Goal: Task Accomplishment & Management: Manage account settings

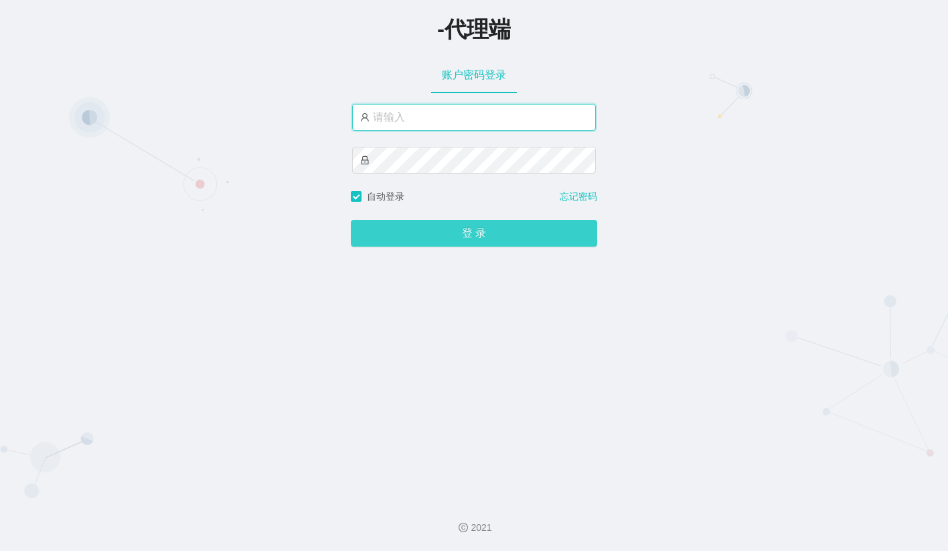
type input "金辉"
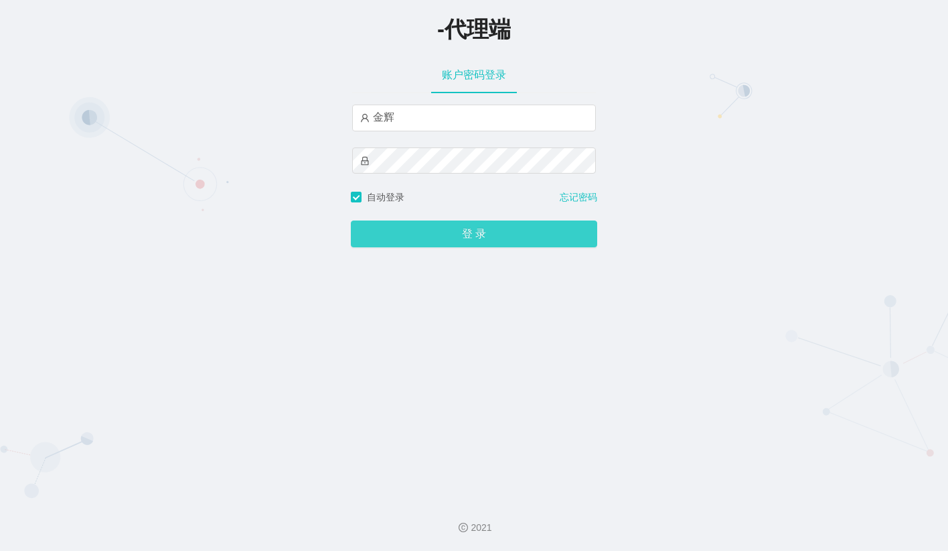
click at [459, 244] on button "登 录" at bounding box center [474, 233] width 246 height 27
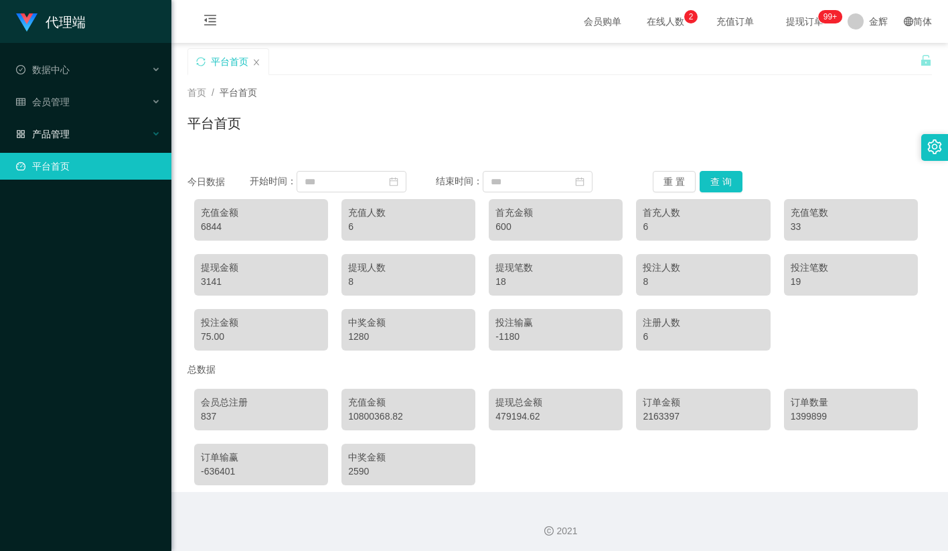
click at [81, 129] on div "产品管理" at bounding box center [85, 134] width 171 height 27
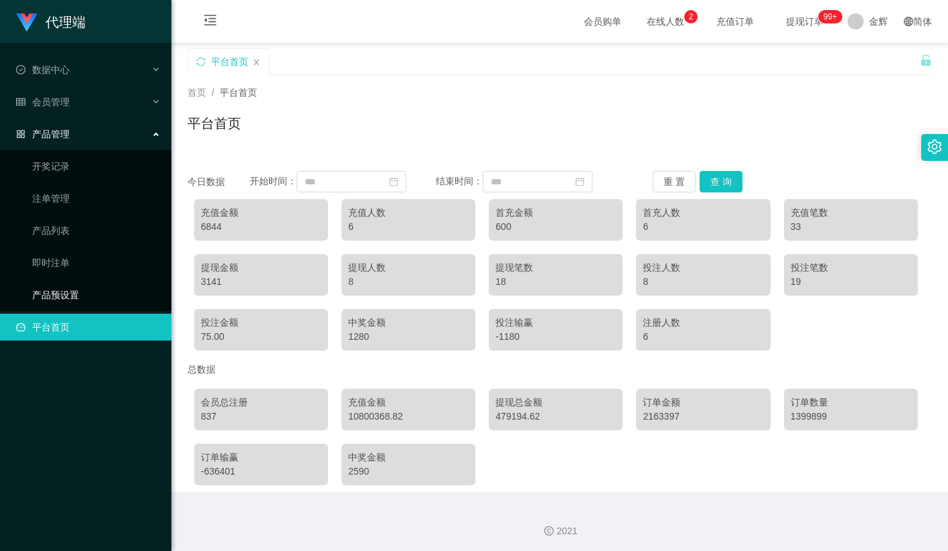
click at [47, 283] on link "产品预设置" at bounding box center [96, 294] width 129 height 27
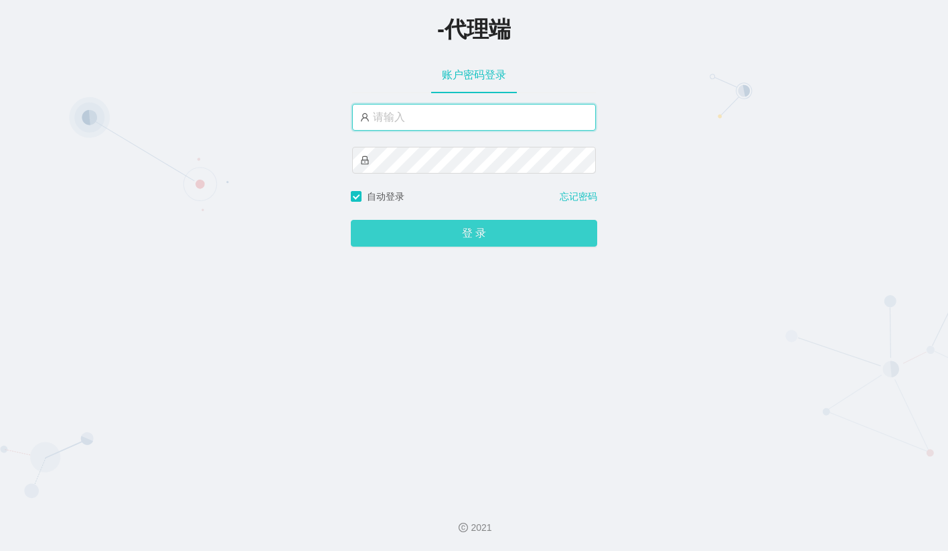
type input "金辉"
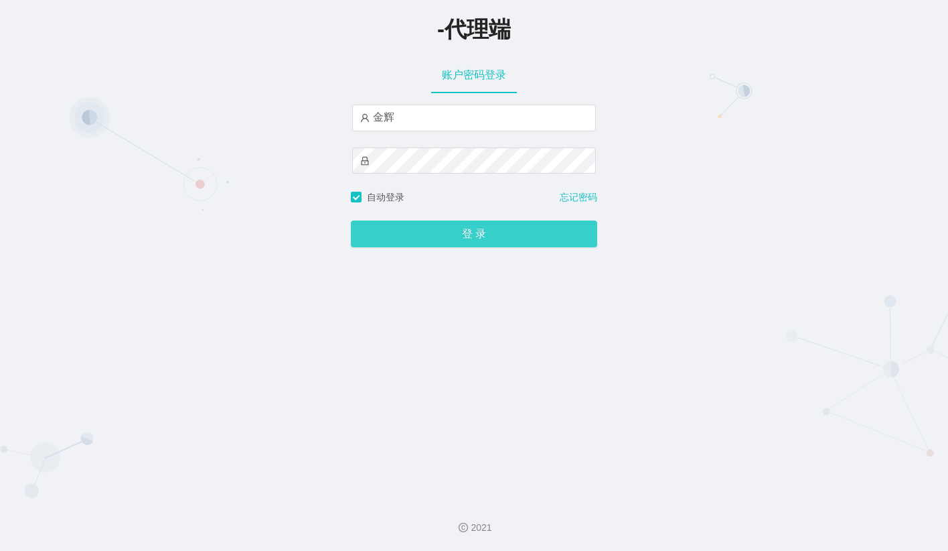
click at [439, 240] on button "登 录" at bounding box center [474, 233] width 246 height 27
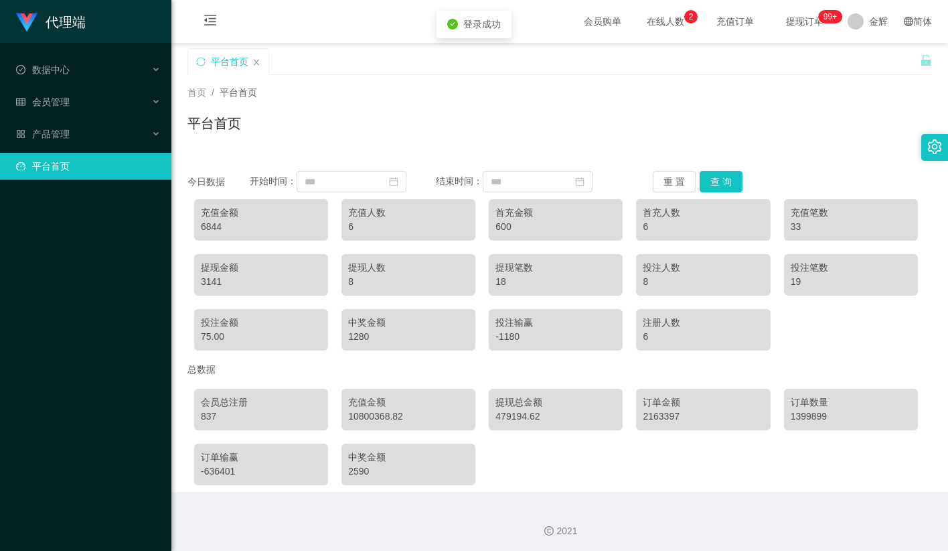
click at [50, 153] on link "平台首页" at bounding box center [88, 166] width 145 height 27
click at [96, 127] on div "产品管理" at bounding box center [85, 134] width 171 height 27
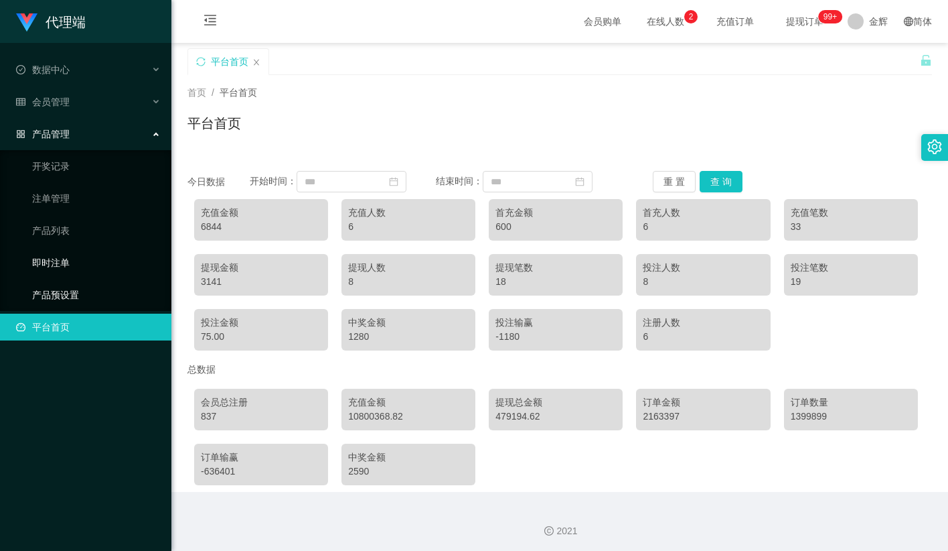
click at [68, 288] on link "产品预设置" at bounding box center [96, 294] width 129 height 27
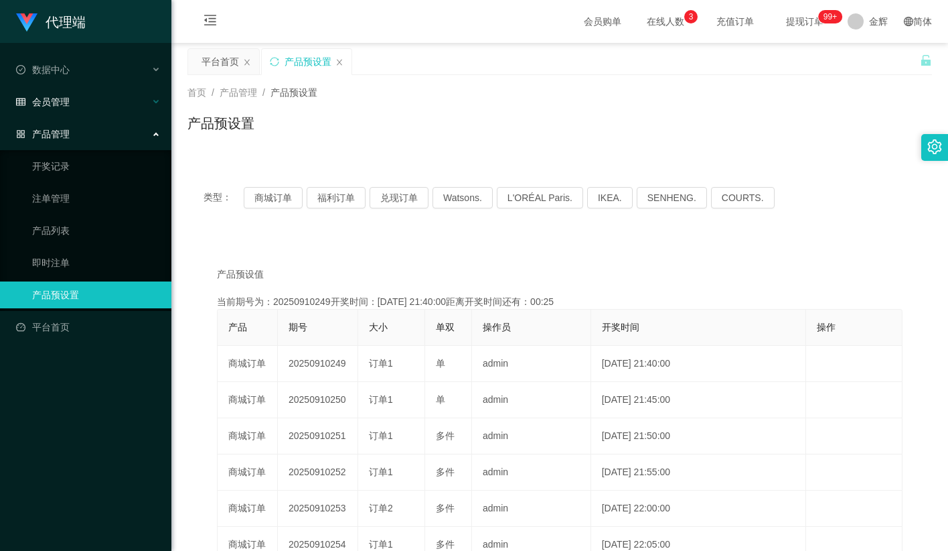
click at [100, 98] on div "会员管理" at bounding box center [85, 101] width 171 height 27
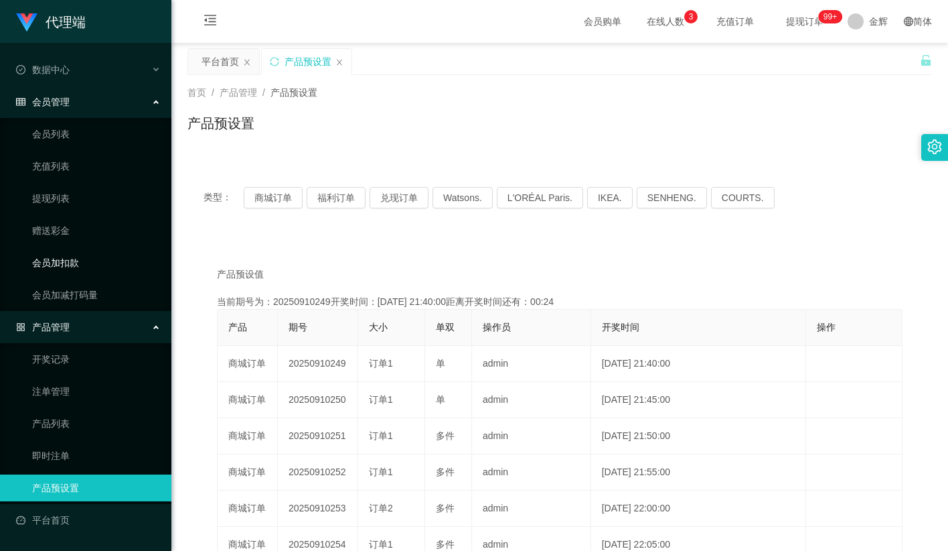
click at [75, 259] on link "会员加扣款" at bounding box center [96, 262] width 129 height 27
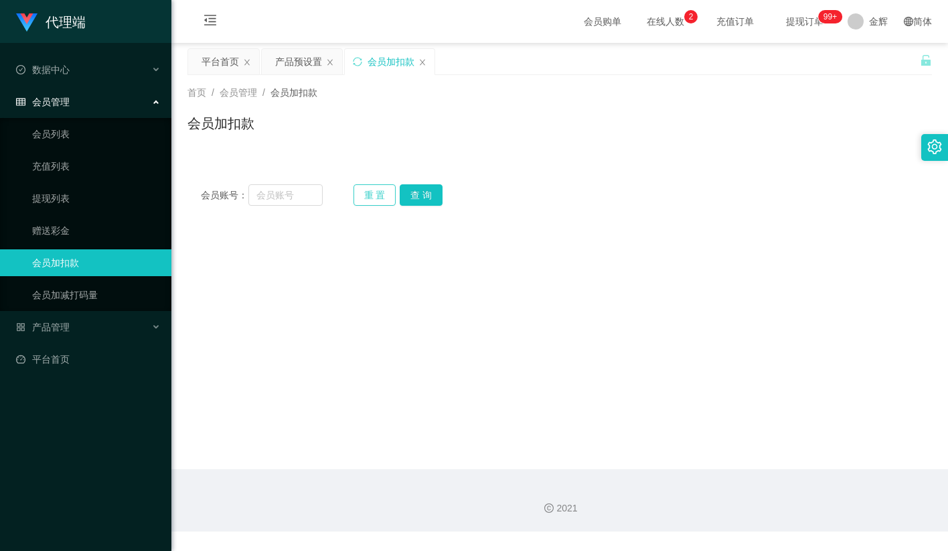
click at [376, 194] on button "重 置" at bounding box center [375, 194] width 43 height 21
click at [498, 139] on div "会员加扣款" at bounding box center [560, 128] width 745 height 31
click at [295, 185] on input "text" at bounding box center [285, 194] width 74 height 21
click at [583, 279] on main "关闭左侧 关闭右侧 关闭其它 刷新页面 平台首页 产品预设置 会员加扣款 首页 / 会员管理 / 会员加扣款 / 会员加扣款 会员账号： 重 置 查 询 会员…" at bounding box center [559, 256] width 777 height 426
click at [53, 224] on link "赠送彩金" at bounding box center [96, 230] width 129 height 27
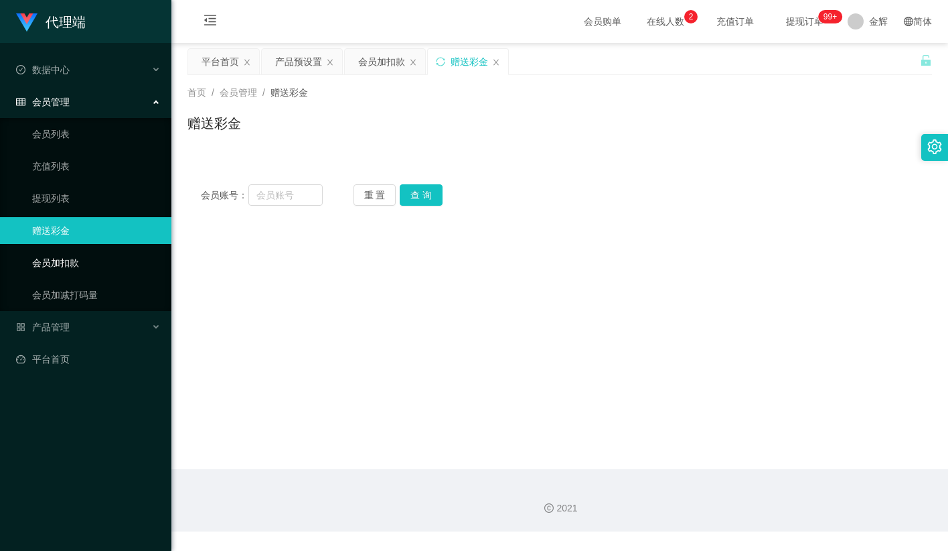
click at [82, 256] on link "会员加扣款" at bounding box center [96, 262] width 129 height 27
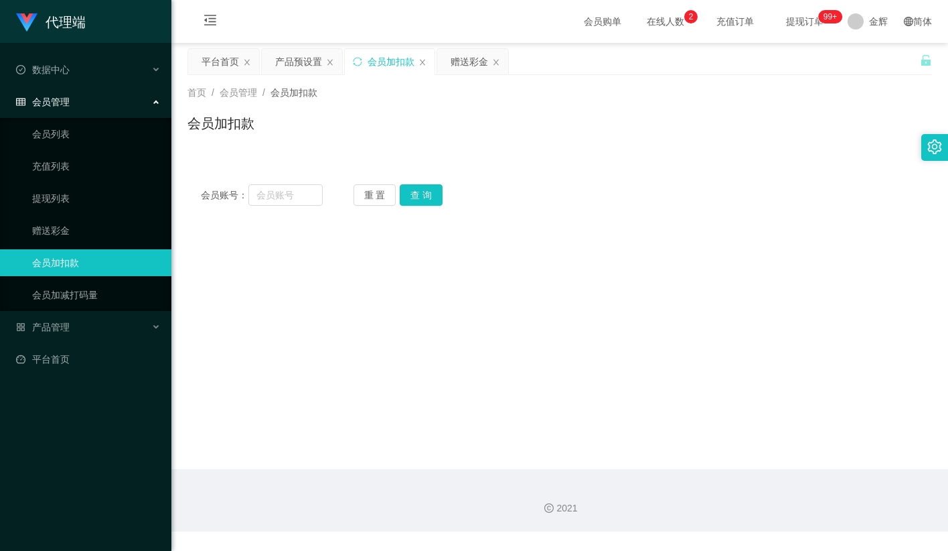
click at [336, 159] on div "会员账号： 重 置 查 询 会员账号 会员姓名 账号余额 操作类型 人工加款 人工扣款 金额 确 定" at bounding box center [560, 187] width 745 height 64
click at [577, 167] on div "会员账号： 重 置 查 询 会员账号 会员姓名 账号余额 操作类型 人工加款 人工扣款 金额 确 定" at bounding box center [560, 187] width 745 height 64
drag, startPoint x: 613, startPoint y: 318, endPoint x: 605, endPoint y: 320, distance: 8.3
click at [613, 318] on main "关闭左侧 关闭右侧 关闭其它 刷新页面 平台首页 产品预设置 会员加扣款 赠送彩金 首页 / 会员管理 / 会员加扣款 / 会员加扣款 会员账号： 重 置 查…" at bounding box center [559, 256] width 777 height 426
click at [430, 117] on div "会员加扣款" at bounding box center [560, 128] width 745 height 31
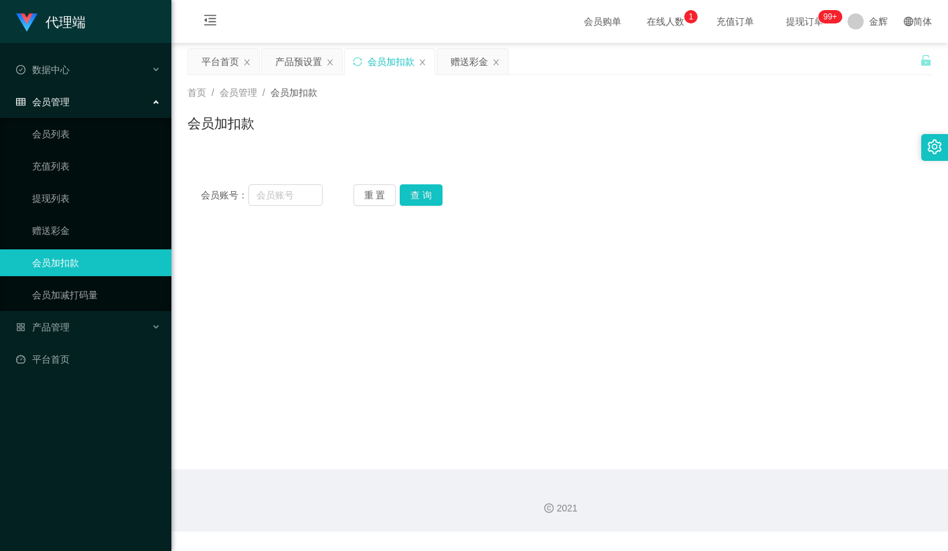
click at [55, 262] on link "会员加扣款" at bounding box center [96, 262] width 129 height 27
click at [394, 193] on button "重 置" at bounding box center [375, 194] width 43 height 21
click at [281, 202] on input "text" at bounding box center [285, 194] width 74 height 21
click at [508, 177] on div "会员账号： 重 置 查 询 会员账号 会员姓名 账号余额 操作类型 人工加款 人工扣款 金额 确 定" at bounding box center [560, 195] width 745 height 48
click at [92, 73] on div "数据中心" at bounding box center [85, 69] width 171 height 27
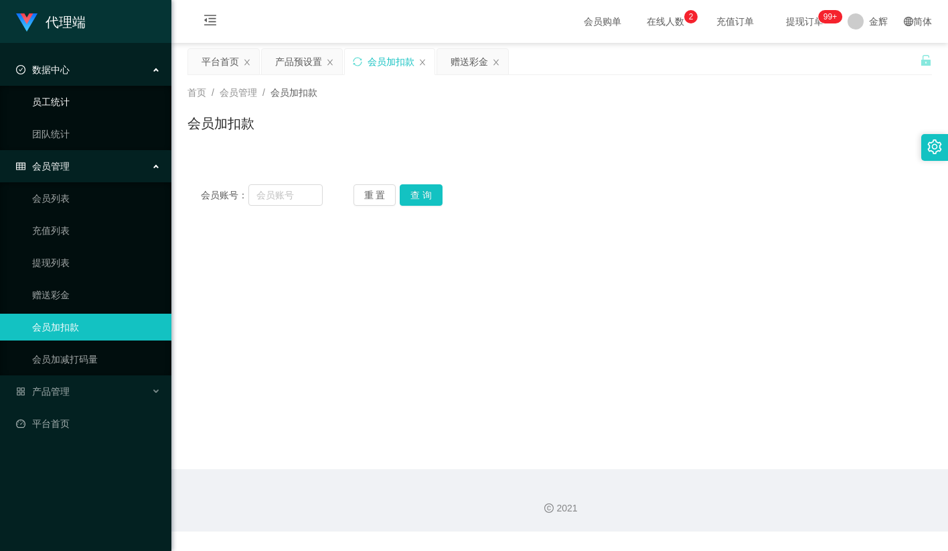
click at [79, 107] on link "员工统计" at bounding box center [96, 101] width 129 height 27
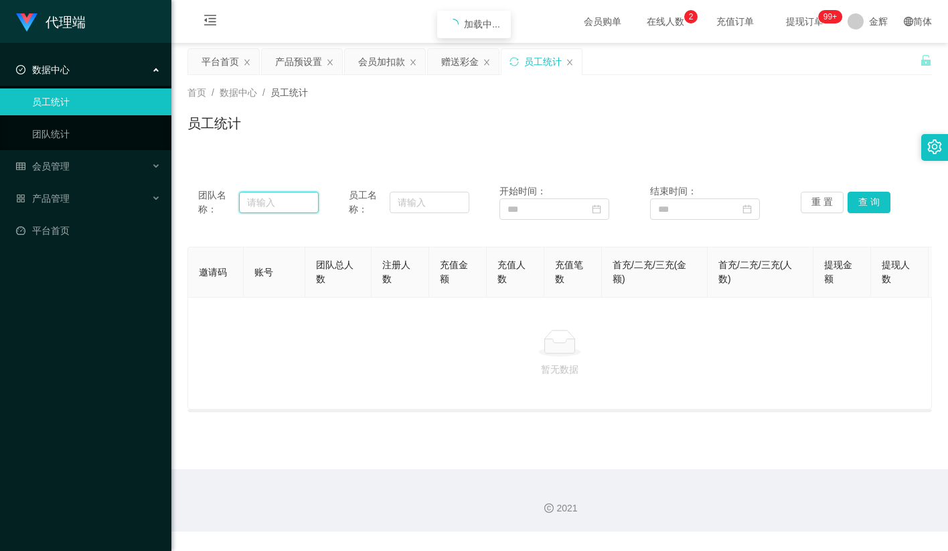
click at [270, 208] on input "text" at bounding box center [279, 202] width 80 height 21
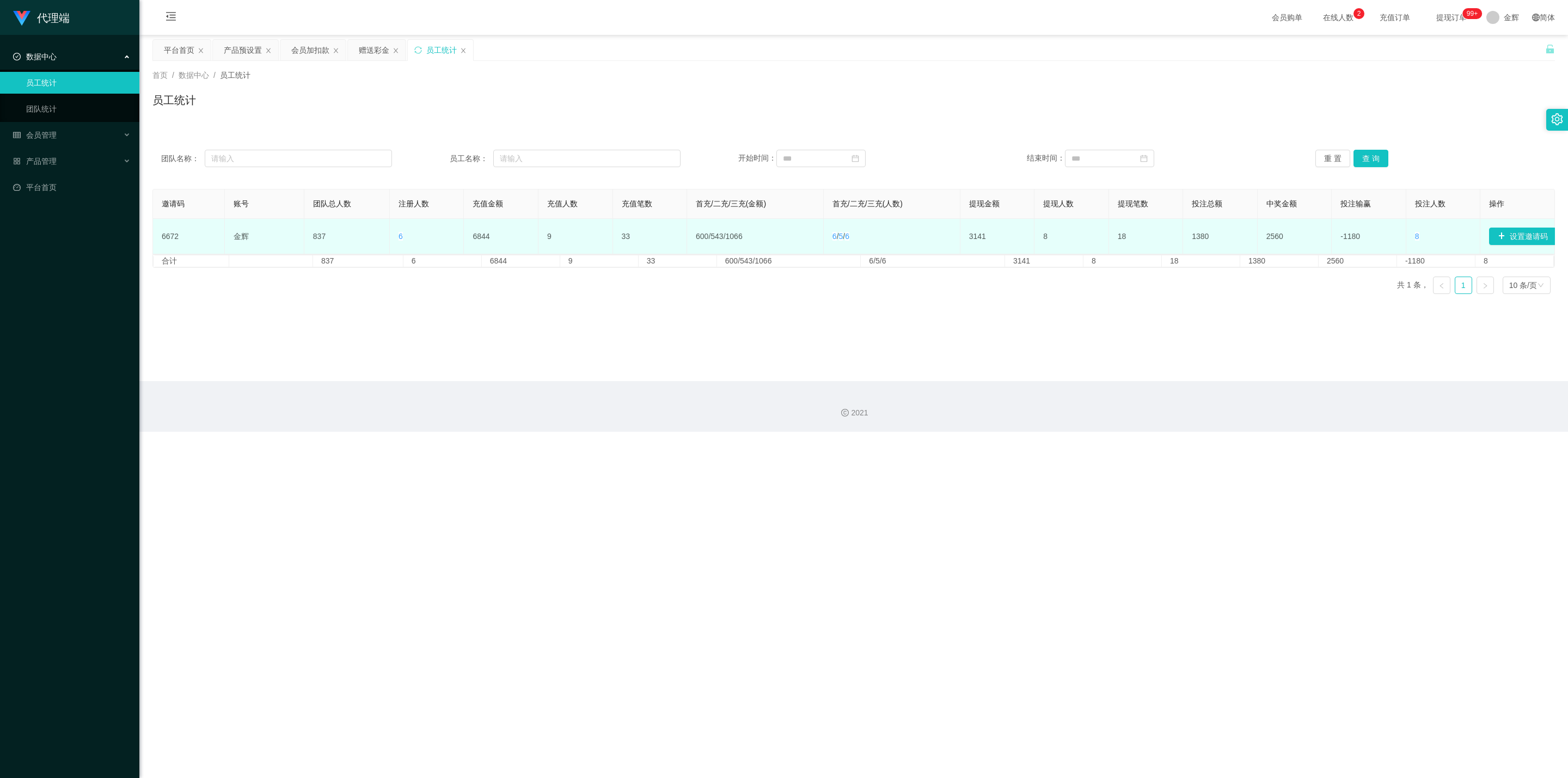
click at [771, 233] on td "6 / 5 / 6" at bounding box center [892, 237] width 137 height 36
click at [771, 233] on td "6 / 5 / 6" at bounding box center [892, 237] width 137 height 36
click at [771, 236] on td "6 / 5 / 6" at bounding box center [892, 237] width 137 height 36
click at [771, 237] on td "6 / 5 / 6" at bounding box center [892, 237] width 137 height 36
click at [771, 238] on td "6 / 5 / 6" at bounding box center [892, 237] width 137 height 36
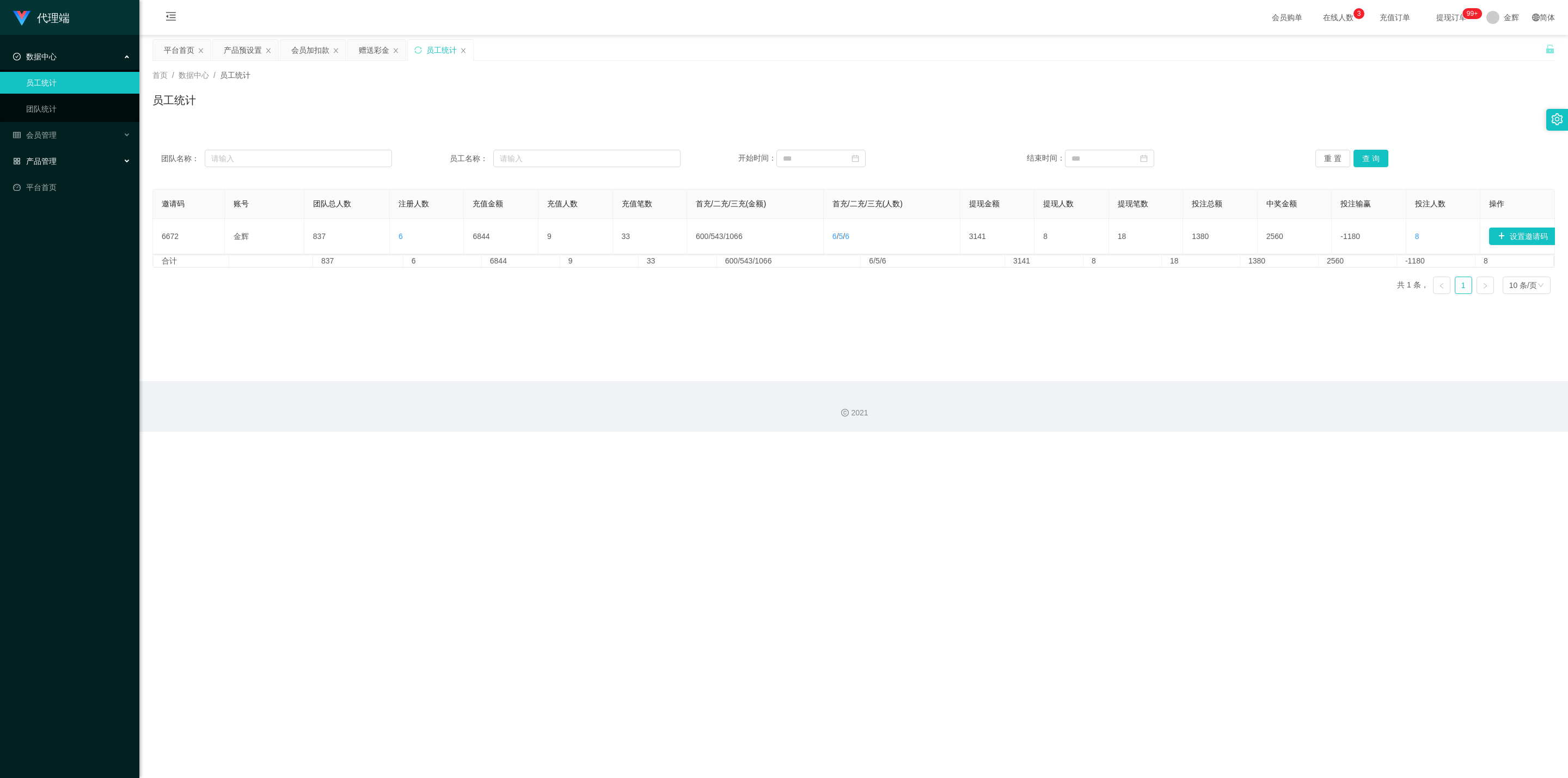
click at [51, 157] on span "产品管理" at bounding box center [35, 161] width 44 height 9
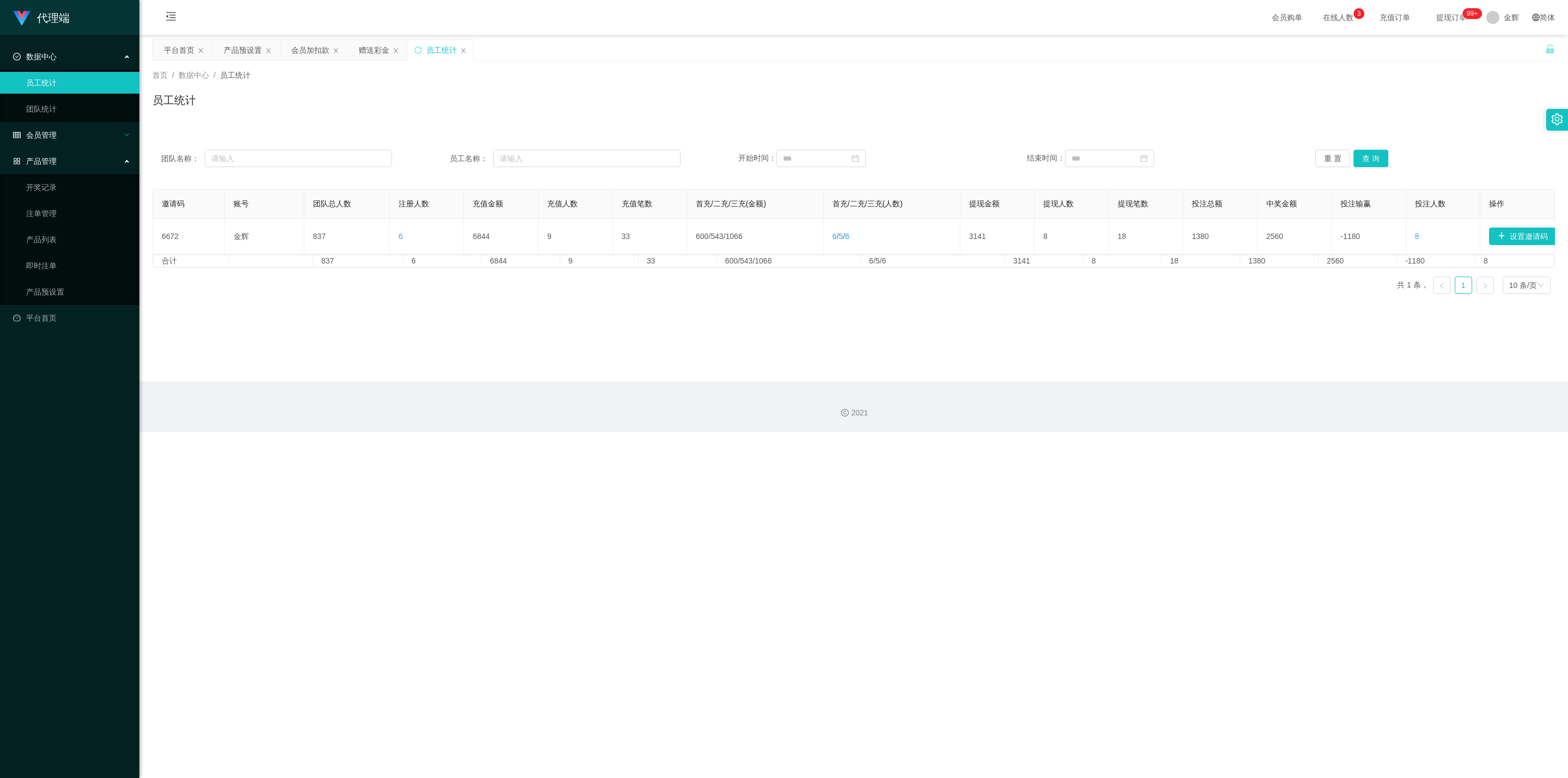
click at [54, 134] on span "会员管理" at bounding box center [35, 135] width 44 height 9
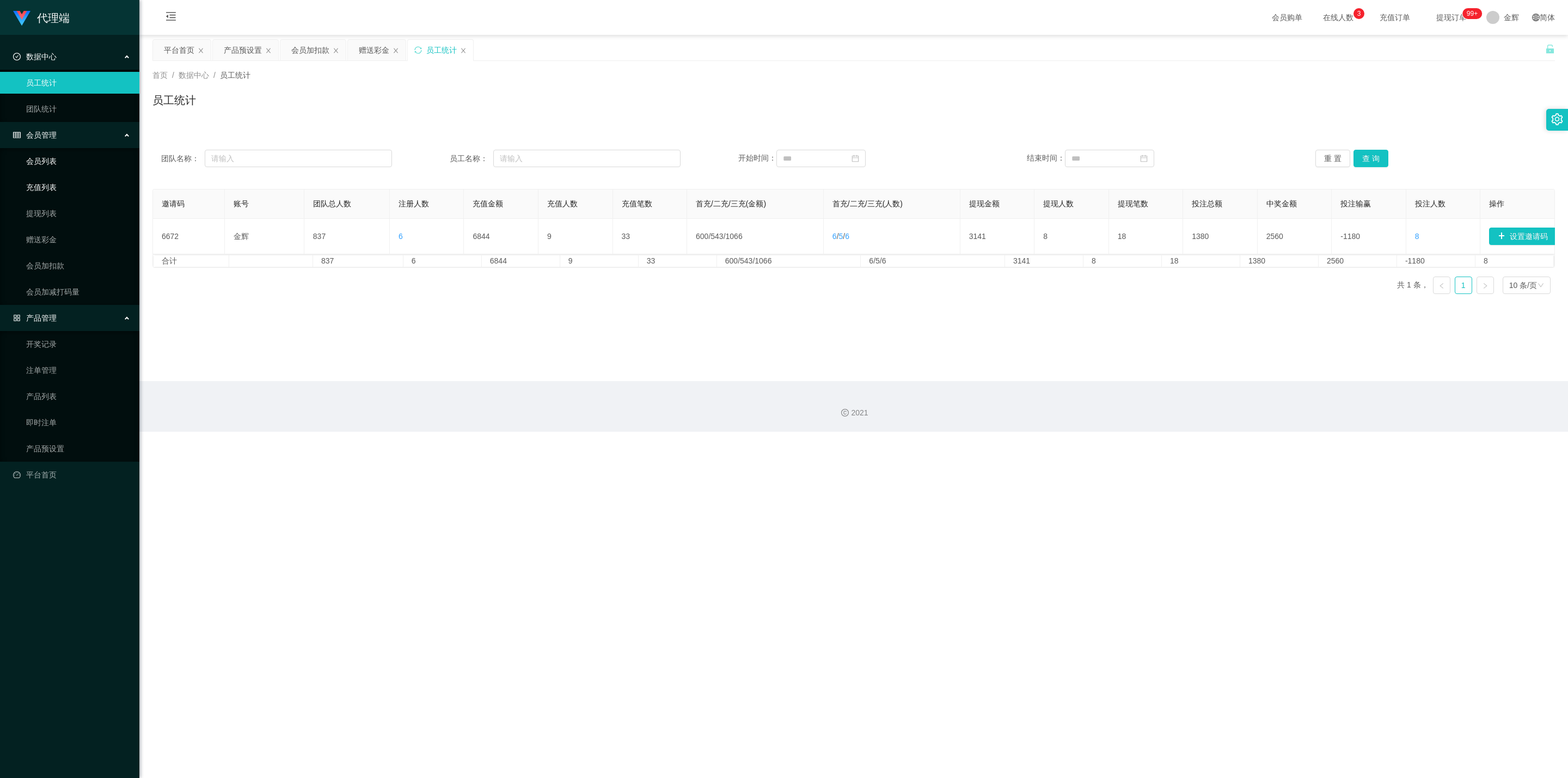
click at [61, 165] on link "会员列表" at bounding box center [78, 161] width 105 height 22
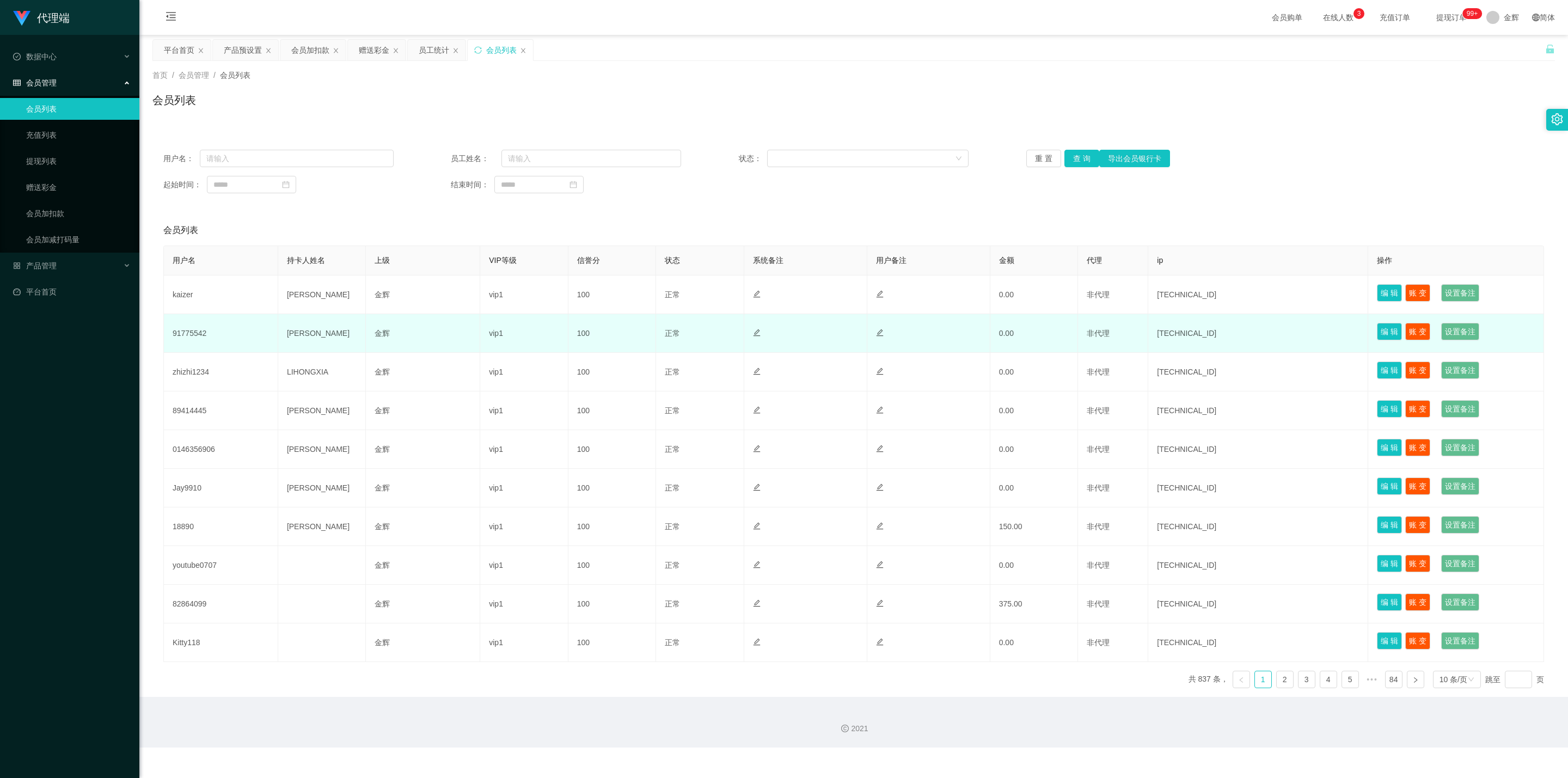
click at [296, 334] on td "Josh" at bounding box center [322, 333] width 88 height 39
click at [374, 342] on td "金辉" at bounding box center [423, 333] width 115 height 39
click at [309, 343] on td "Josh" at bounding box center [322, 333] width 88 height 39
click at [257, 342] on td "91775542" at bounding box center [221, 333] width 115 height 39
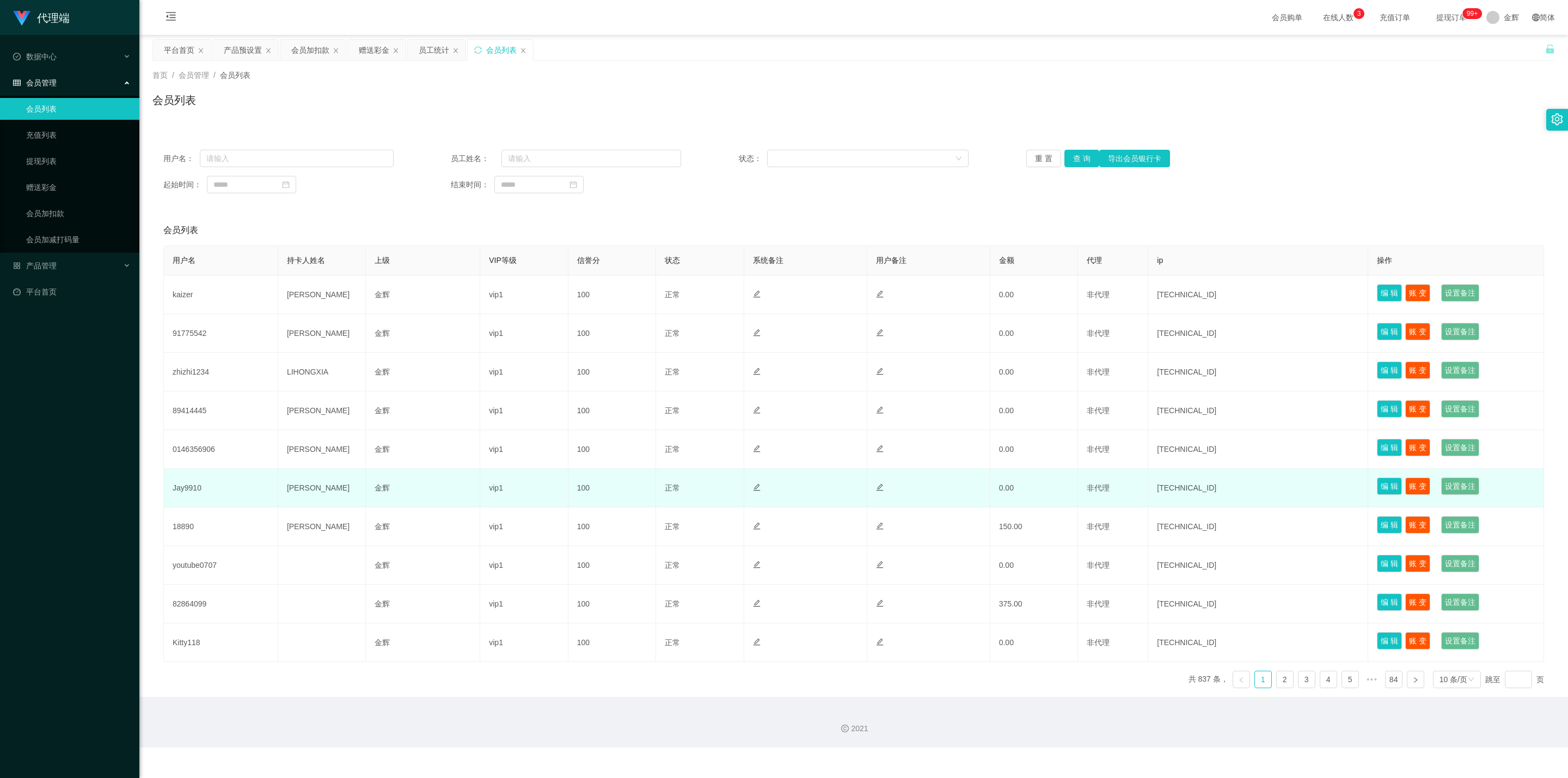
click at [289, 447] on td "Jay" at bounding box center [322, 489] width 88 height 39
click at [291, 447] on td "Jay" at bounding box center [322, 489] width 88 height 39
click at [198, 447] on td "Jay9910" at bounding box center [221, 489] width 115 height 39
click at [192, 447] on td "Jay9910" at bounding box center [221, 489] width 115 height 39
drag, startPoint x: 192, startPoint y: 485, endPoint x: 224, endPoint y: 472, distance: 34.5
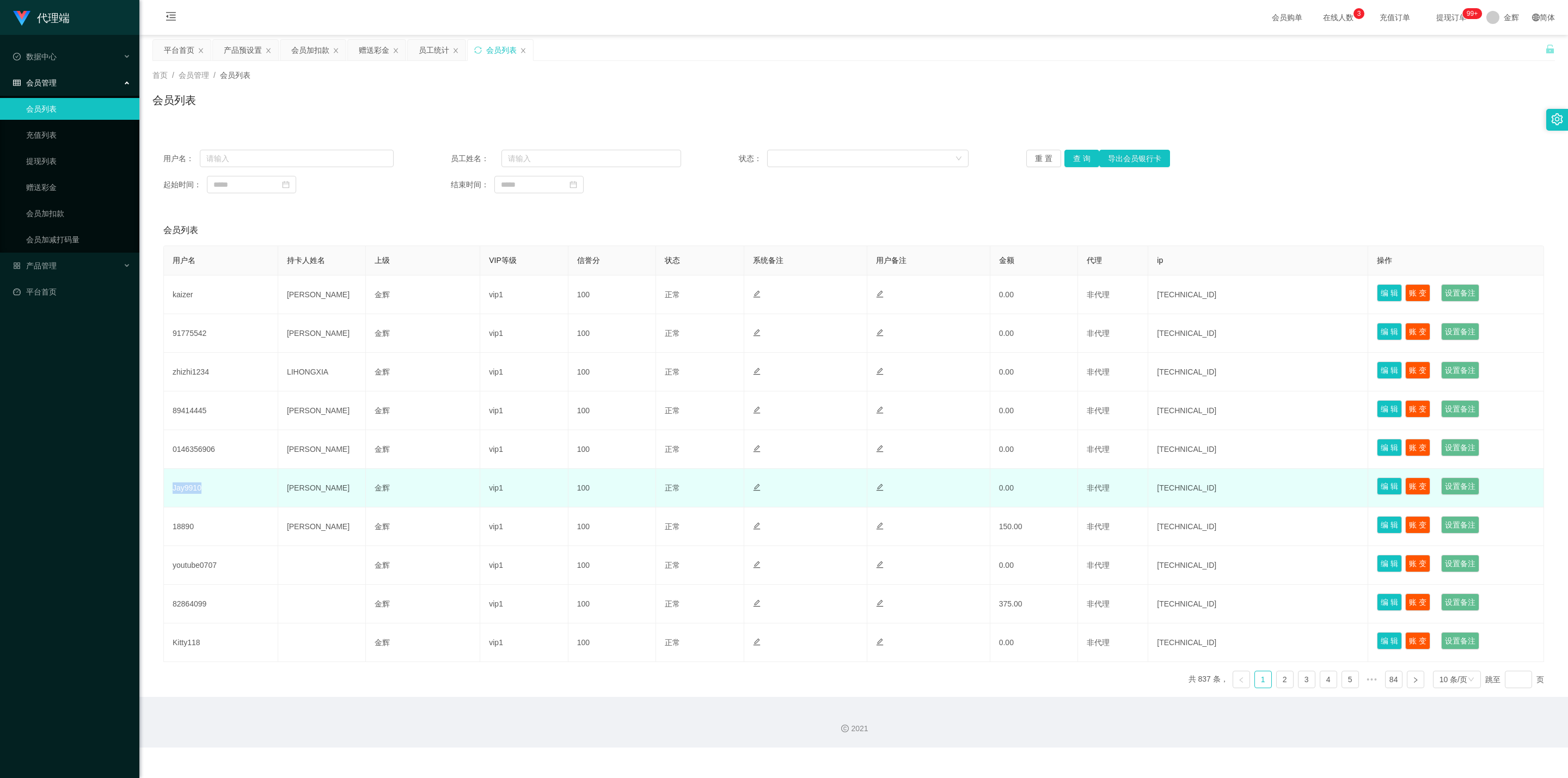
click at [192, 447] on td "Jay9910" at bounding box center [221, 489] width 115 height 39
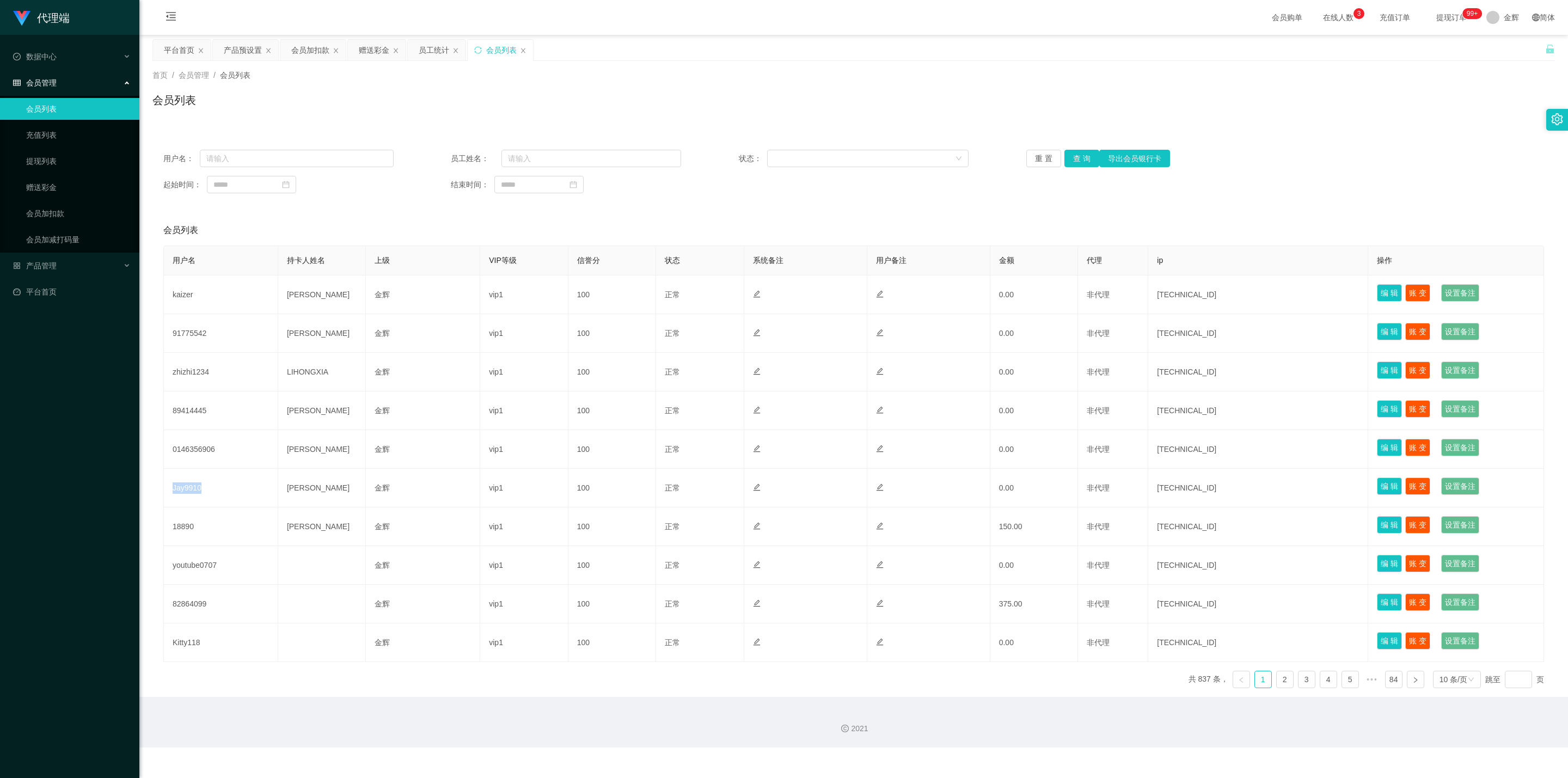
copy td "Jay9910"
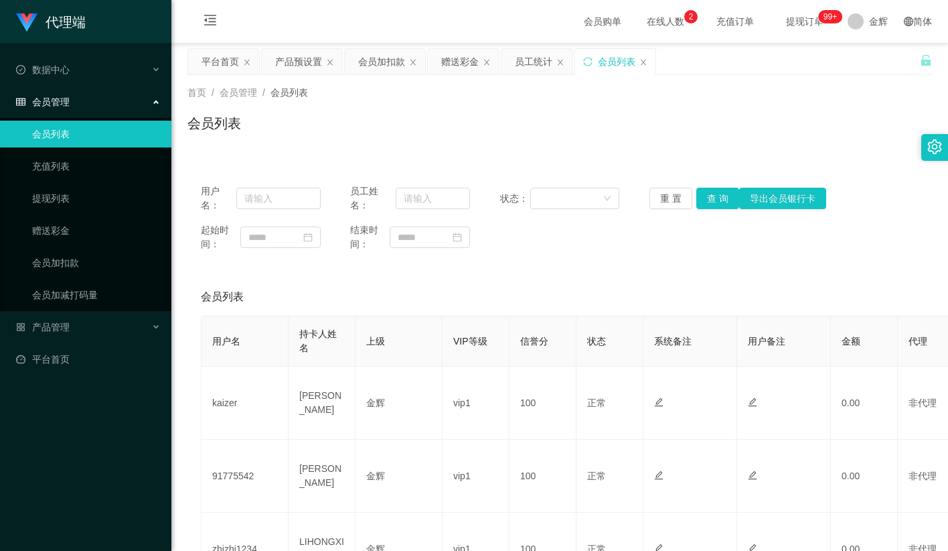
click at [599, 131] on div "会员列表" at bounding box center [560, 128] width 745 height 31
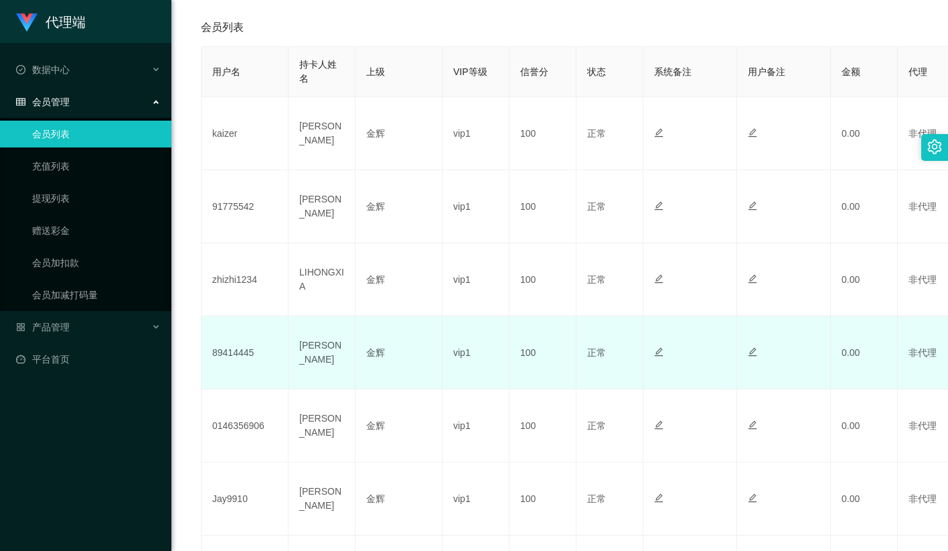
scroll to position [301, 0]
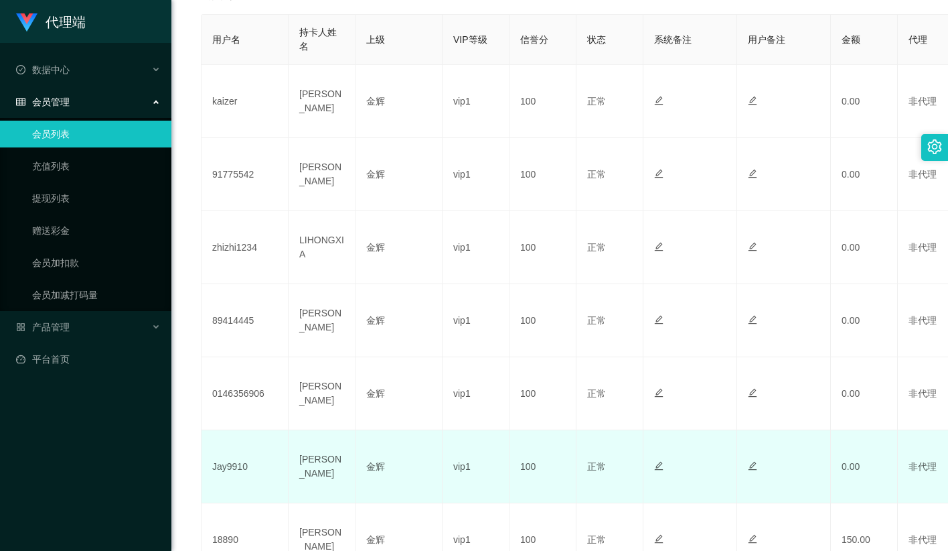
click at [303, 472] on td "Jay" at bounding box center [322, 466] width 67 height 73
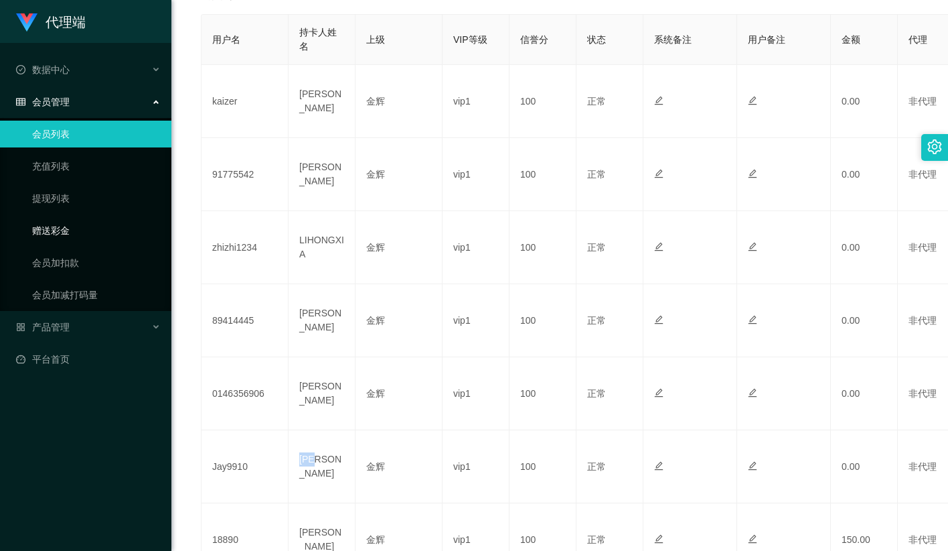
copy td "Jay"
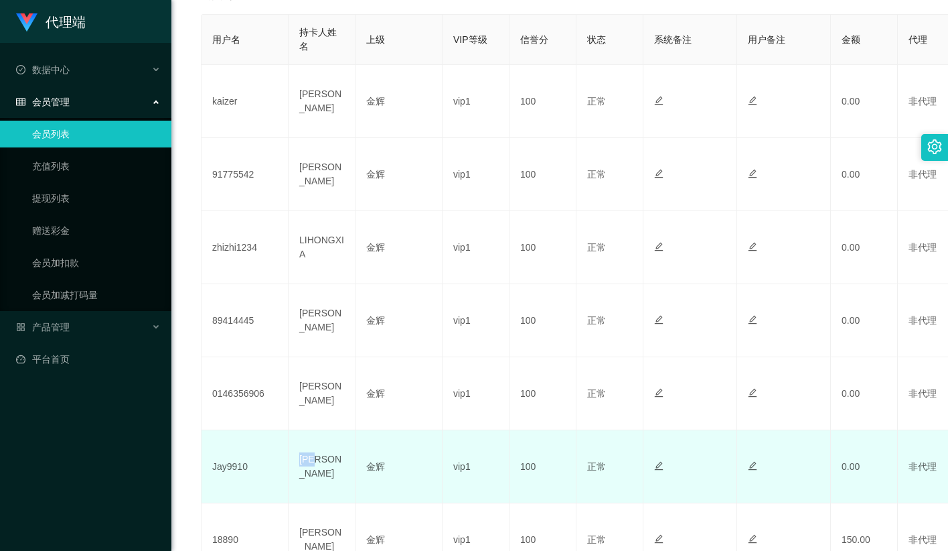
click at [312, 479] on td "Jay" at bounding box center [322, 466] width 67 height 73
drag, startPoint x: 323, startPoint y: 467, endPoint x: 284, endPoint y: 467, distance: 39.5
click at [284, 467] on tr "Jay9910 Jay 金辉 vip1 100 正常 禁止登录 禁止投注 0.00 非代理 148.66.24.254 编 辑 账 变 设置备注" at bounding box center [727, 466] width 1051 height 73
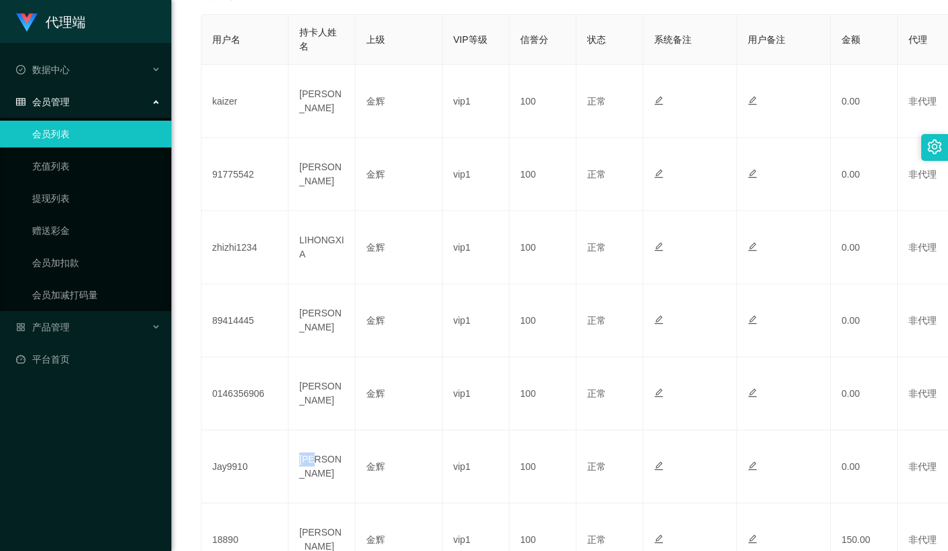
copy tr "Jay"
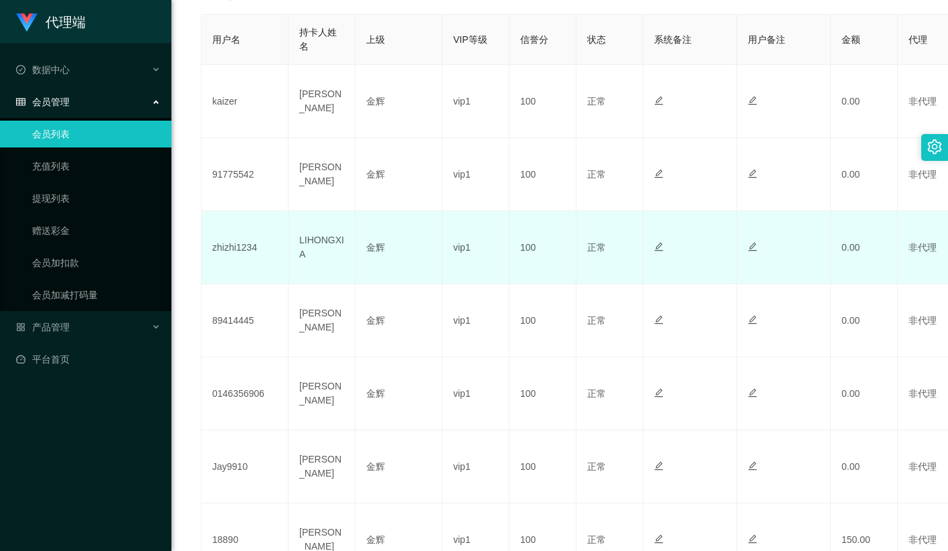
drag, startPoint x: 607, startPoint y: 266, endPoint x: 546, endPoint y: 281, distance: 62.9
click at [609, 265] on td "正常 禁止登录 禁止投注" at bounding box center [610, 247] width 67 height 73
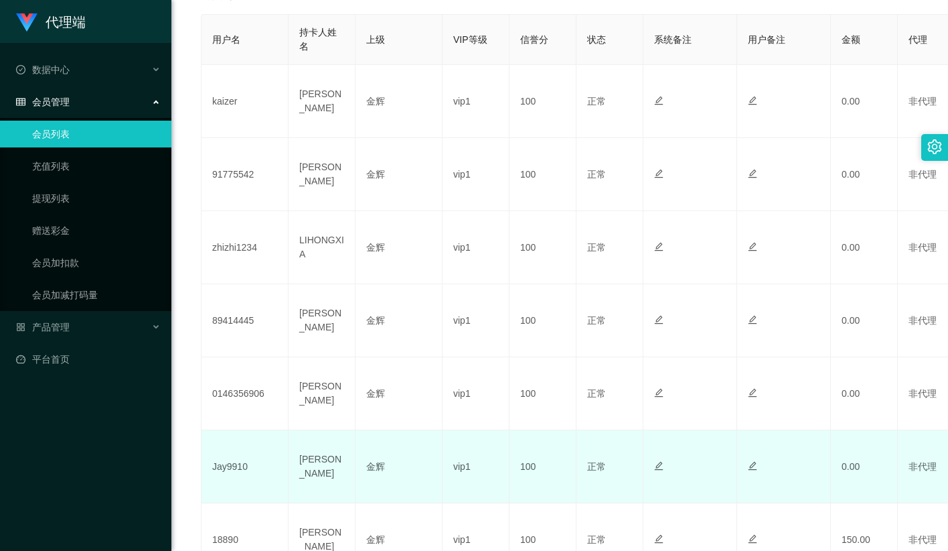
click at [238, 465] on td "Jay9910" at bounding box center [245, 466] width 87 height 73
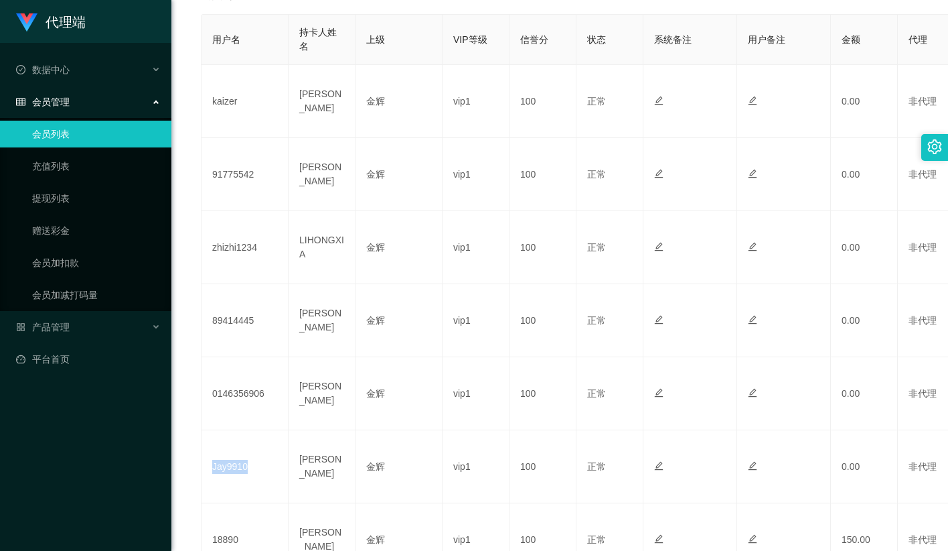
copy td "Jay9910"
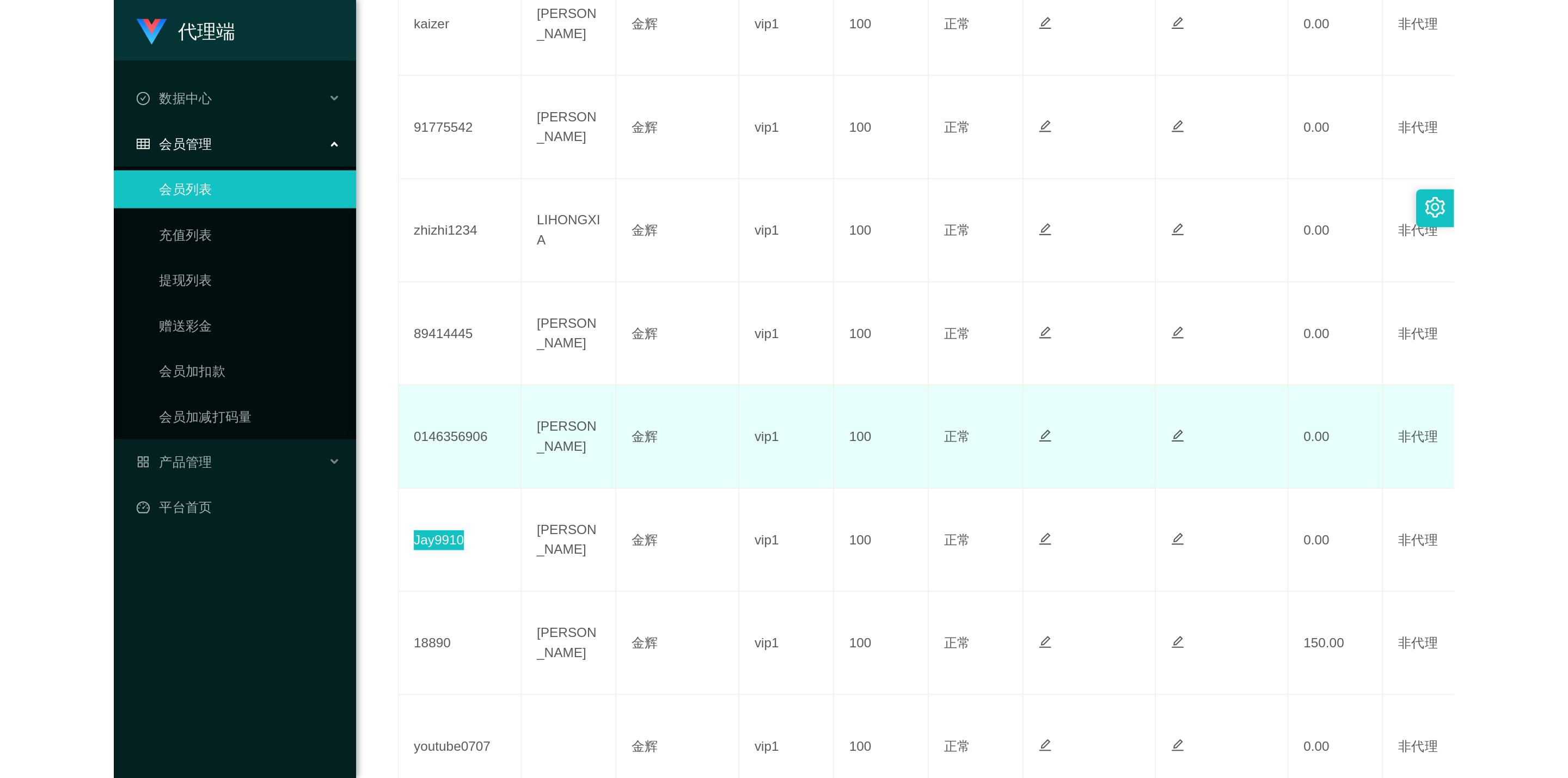
scroll to position [327, 0]
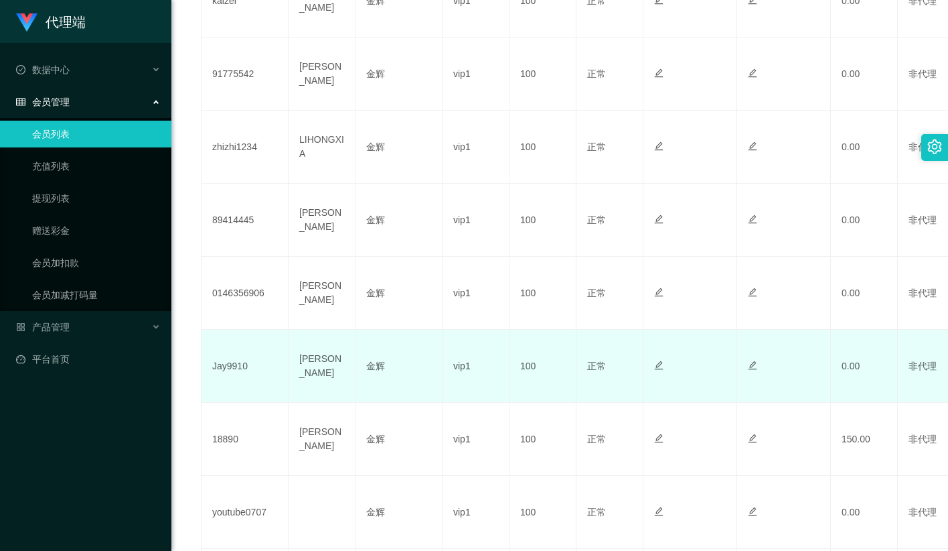
drag, startPoint x: 321, startPoint y: 370, endPoint x: 294, endPoint y: 372, distance: 27.6
click at [321, 370] on td "Jay" at bounding box center [322, 366] width 67 height 73
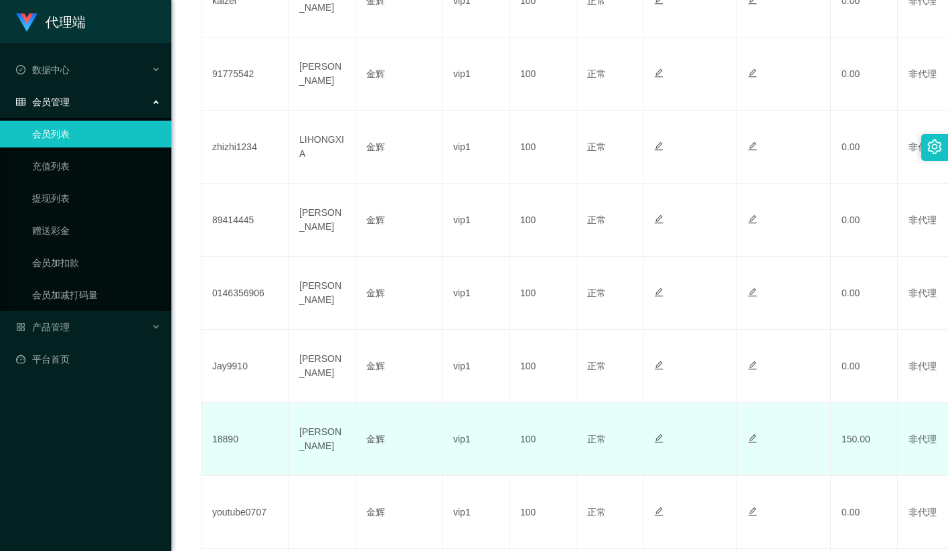
click at [229, 441] on td "18890" at bounding box center [245, 439] width 87 height 73
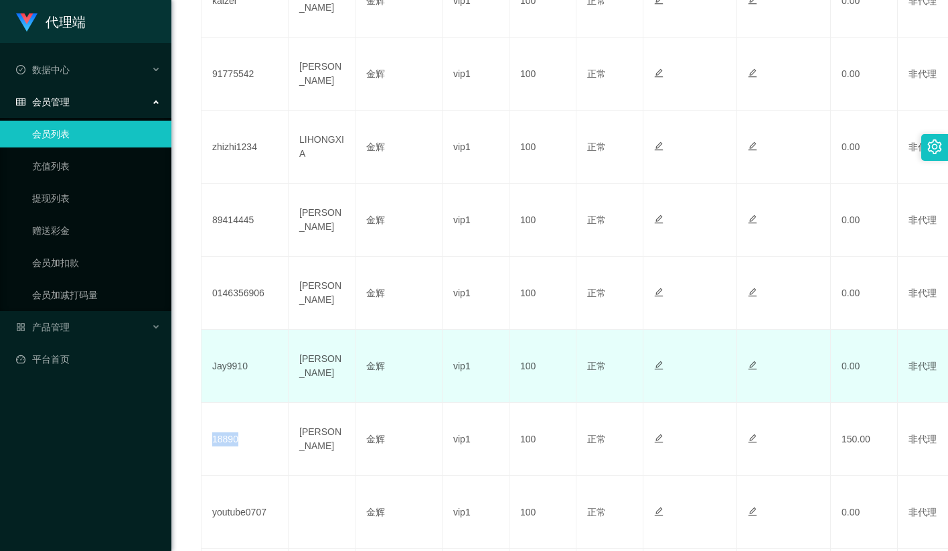
copy td "18890"
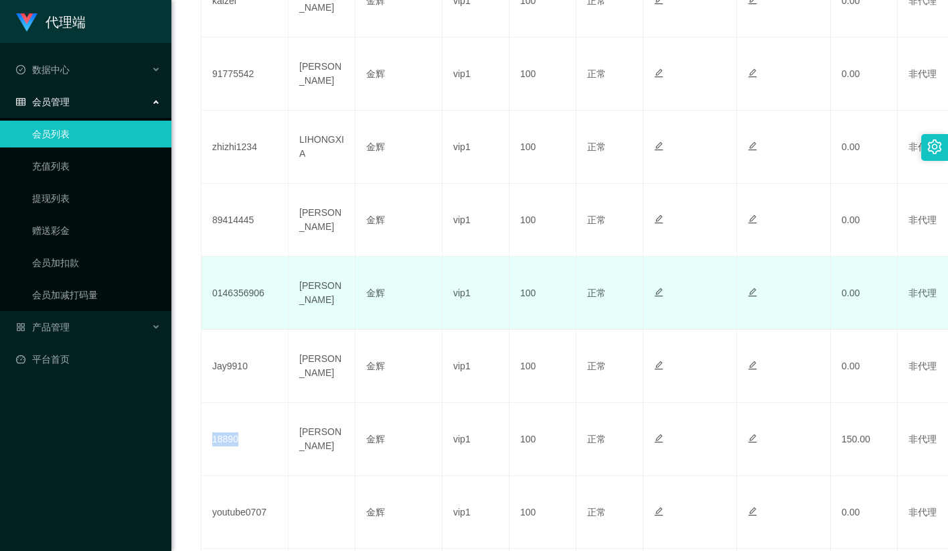
click at [254, 287] on td "0146356906" at bounding box center [245, 293] width 87 height 73
click at [249, 293] on td "0146356906" at bounding box center [245, 293] width 87 height 73
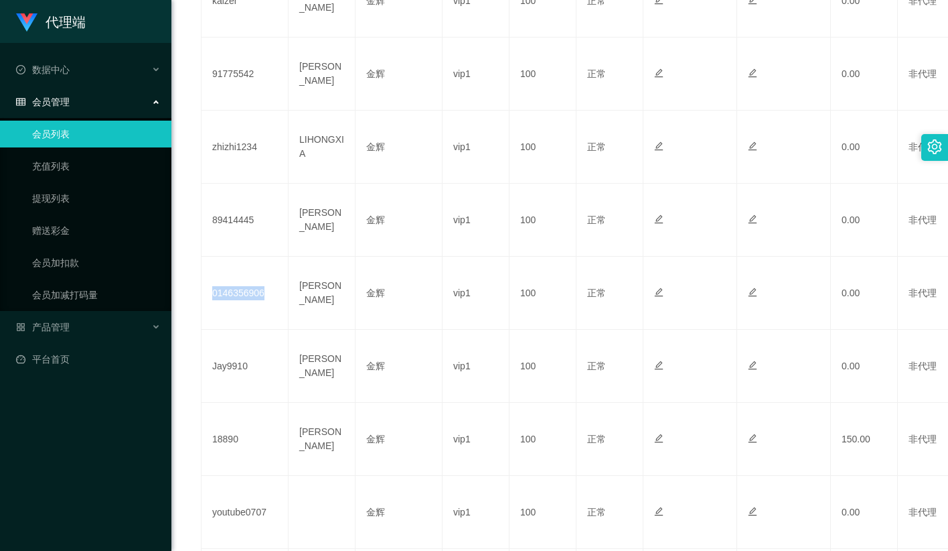
copy td "0146356906"
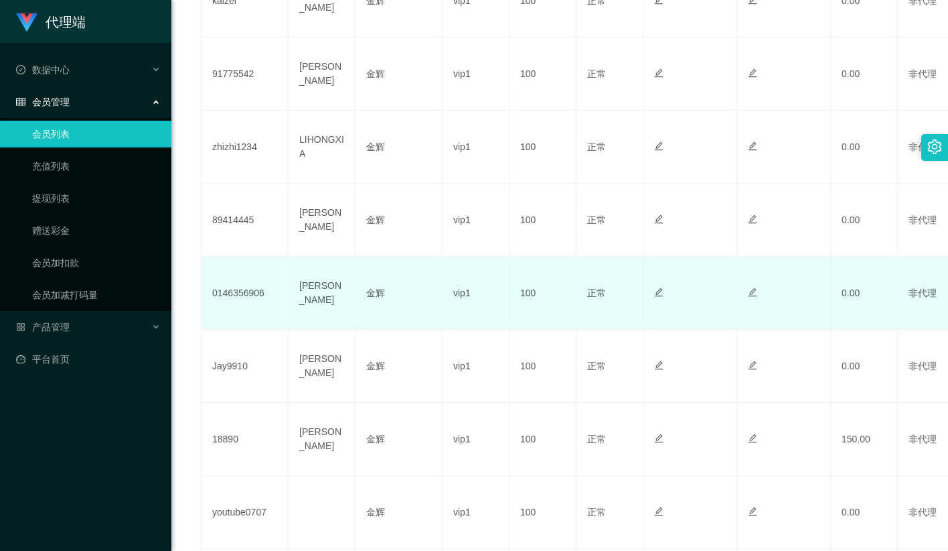
click at [304, 294] on td "Yap Soon Siang" at bounding box center [322, 293] width 67 height 73
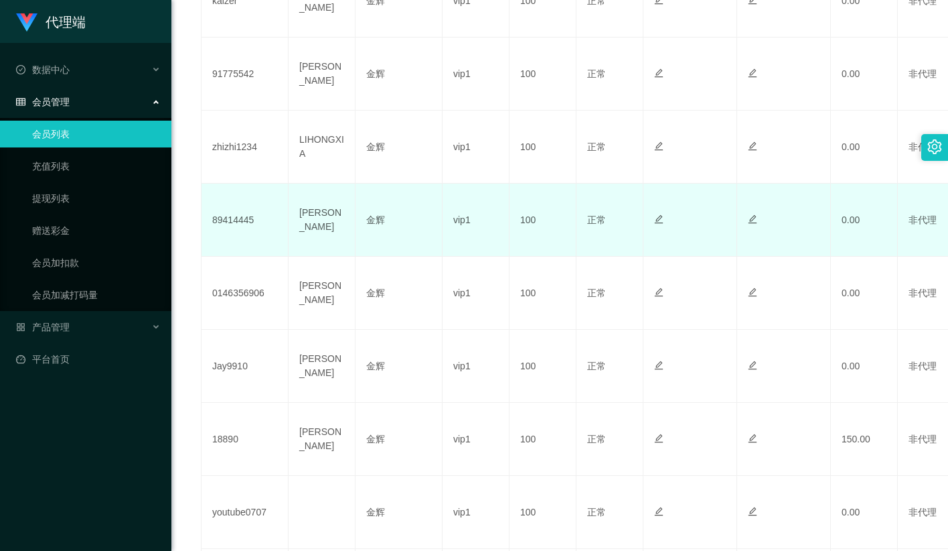
click at [370, 216] on td "金辉" at bounding box center [399, 220] width 87 height 73
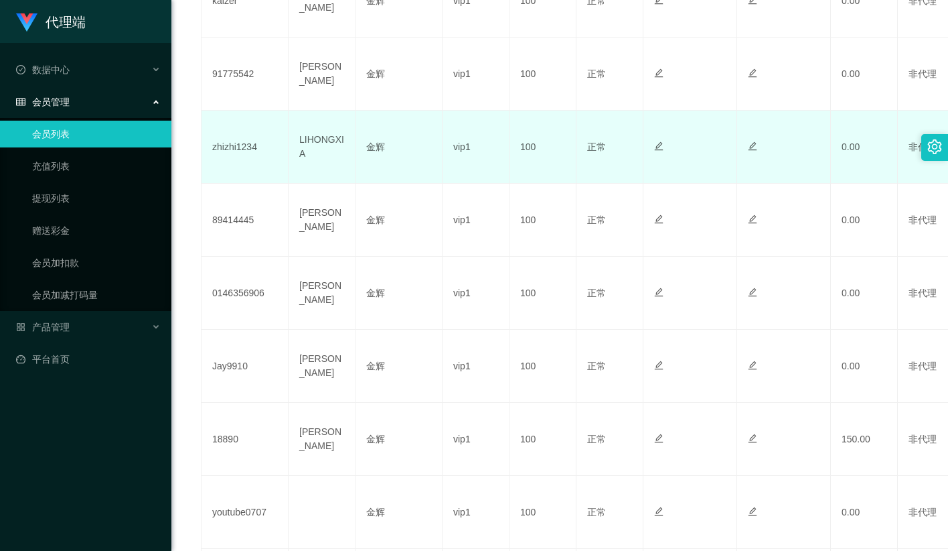
click at [324, 141] on td "LIHONGXIA" at bounding box center [322, 147] width 67 height 73
click at [245, 151] on td "zhizhi1234" at bounding box center [245, 147] width 87 height 73
copy td "zhizhi1234"
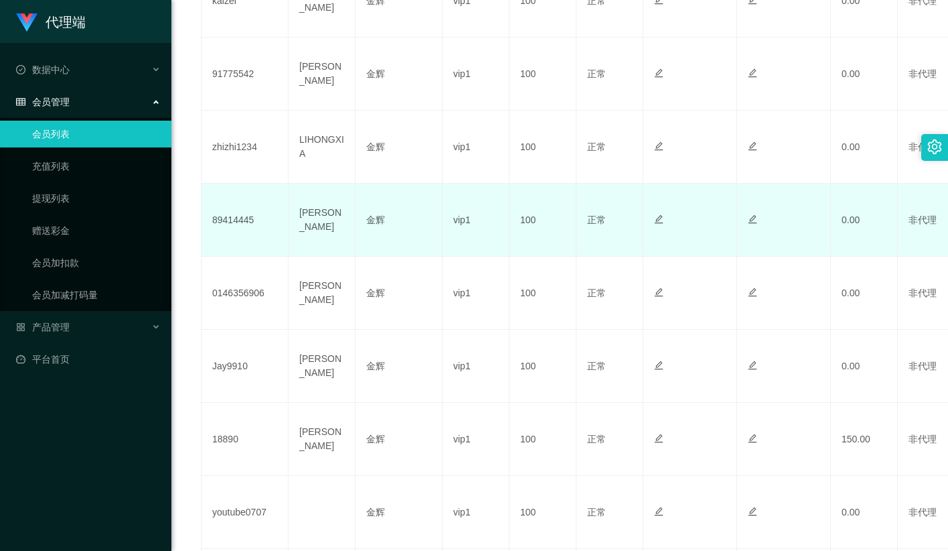
click at [350, 209] on td "zhang yingxin" at bounding box center [322, 220] width 67 height 73
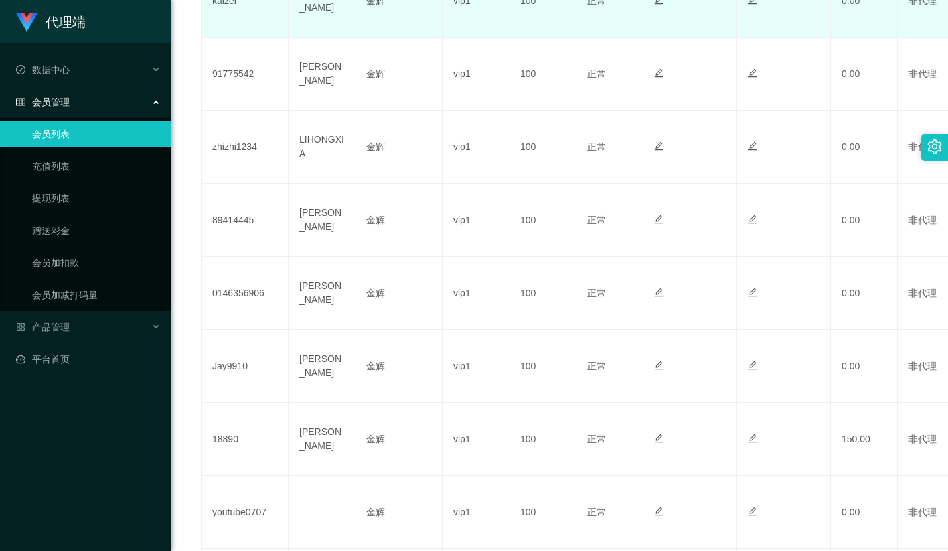
scroll to position [0, 0]
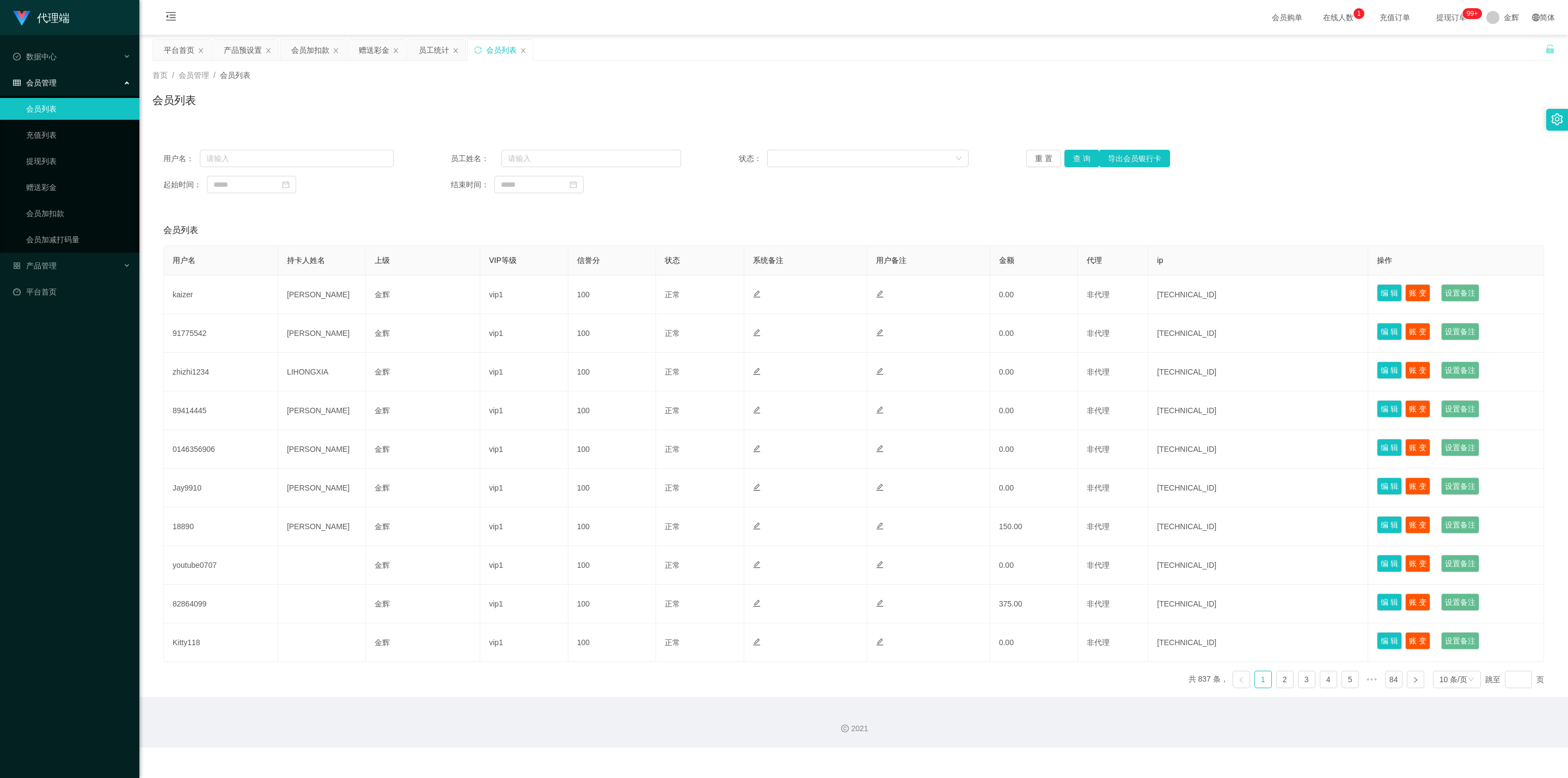
click at [80, 90] on div "会员管理" at bounding box center [69, 82] width 139 height 22
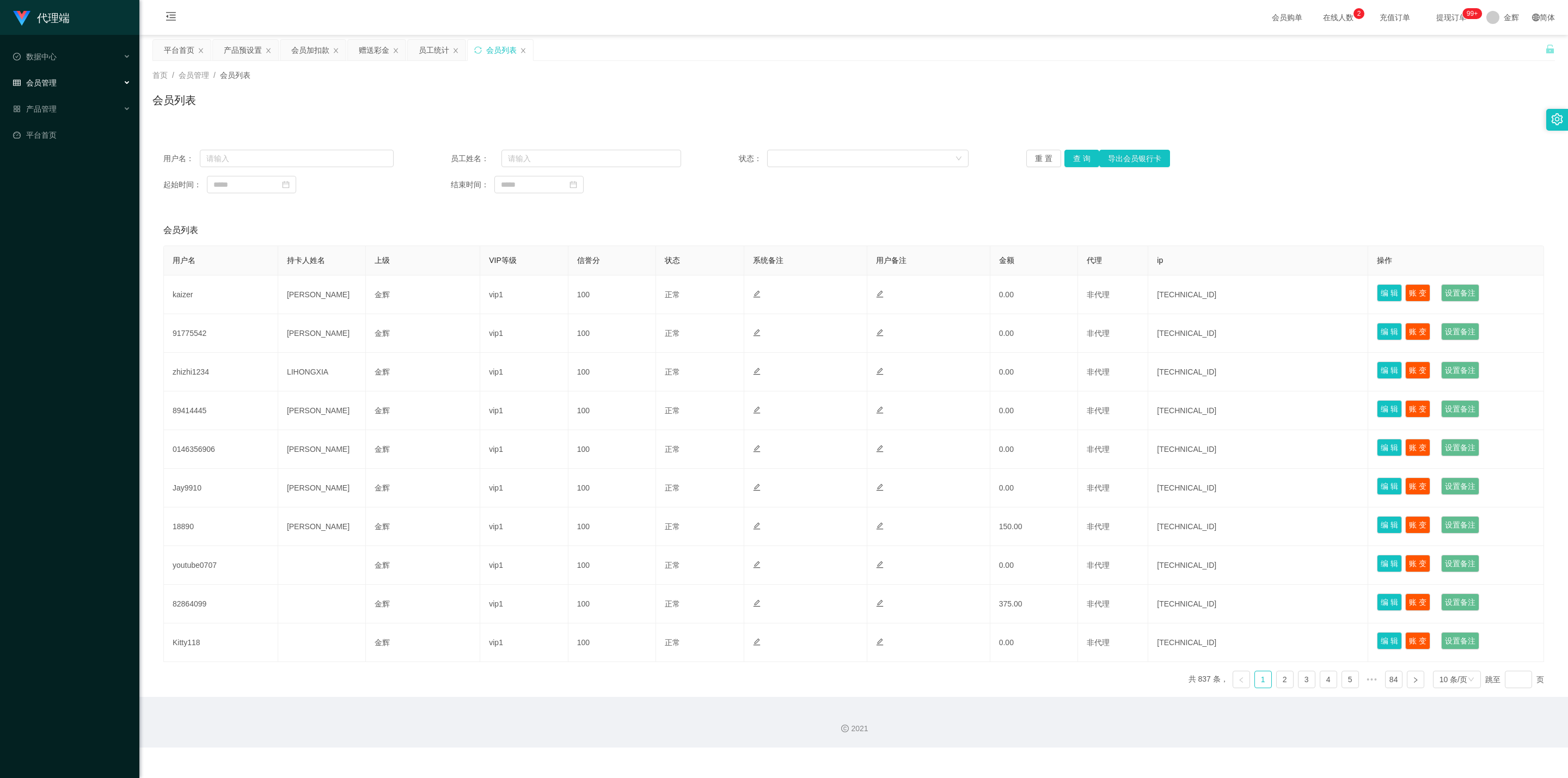
click at [80, 72] on div "会员管理" at bounding box center [69, 82] width 139 height 22
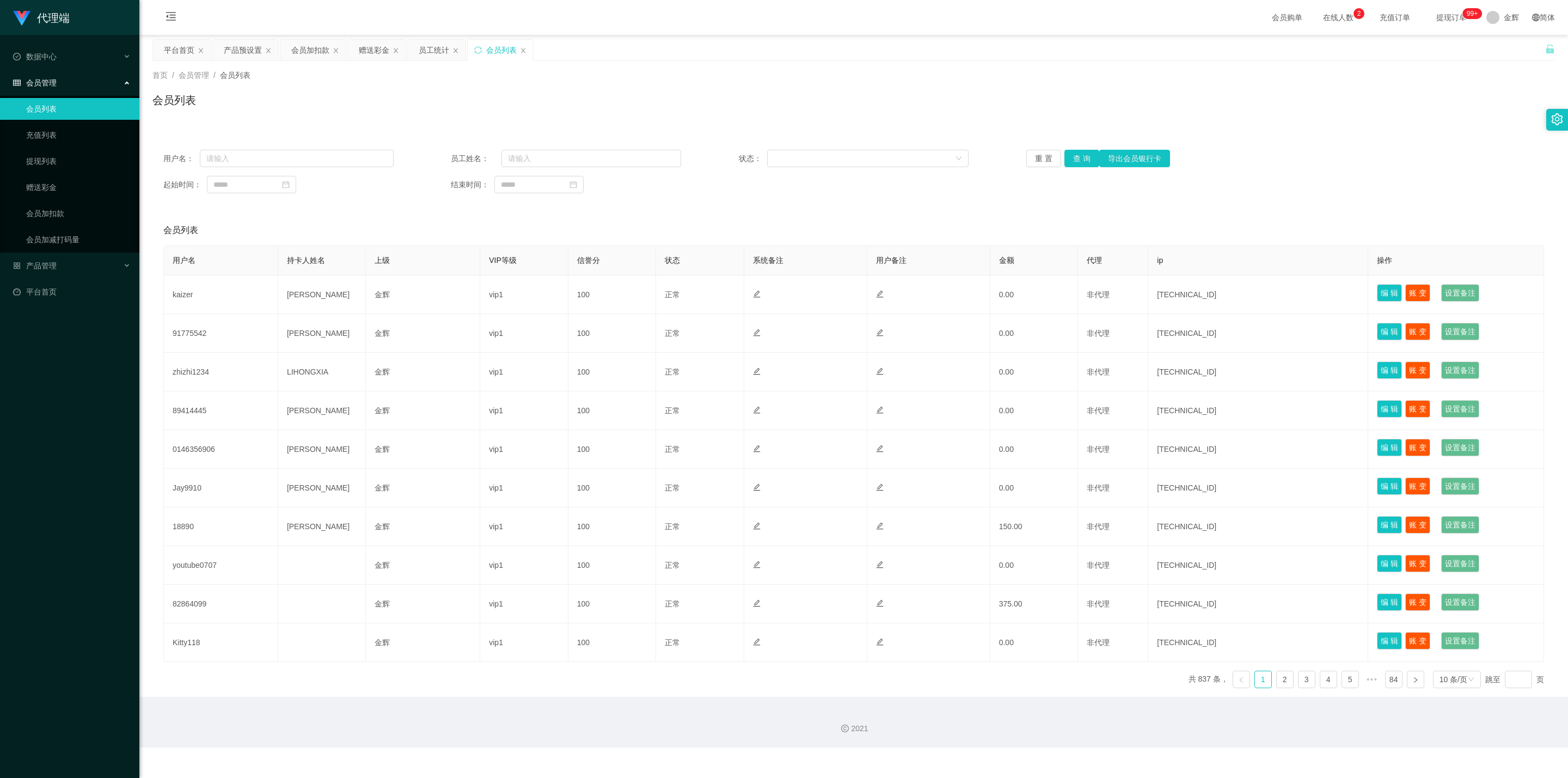
click at [90, 83] on div "会员管理" at bounding box center [69, 82] width 139 height 22
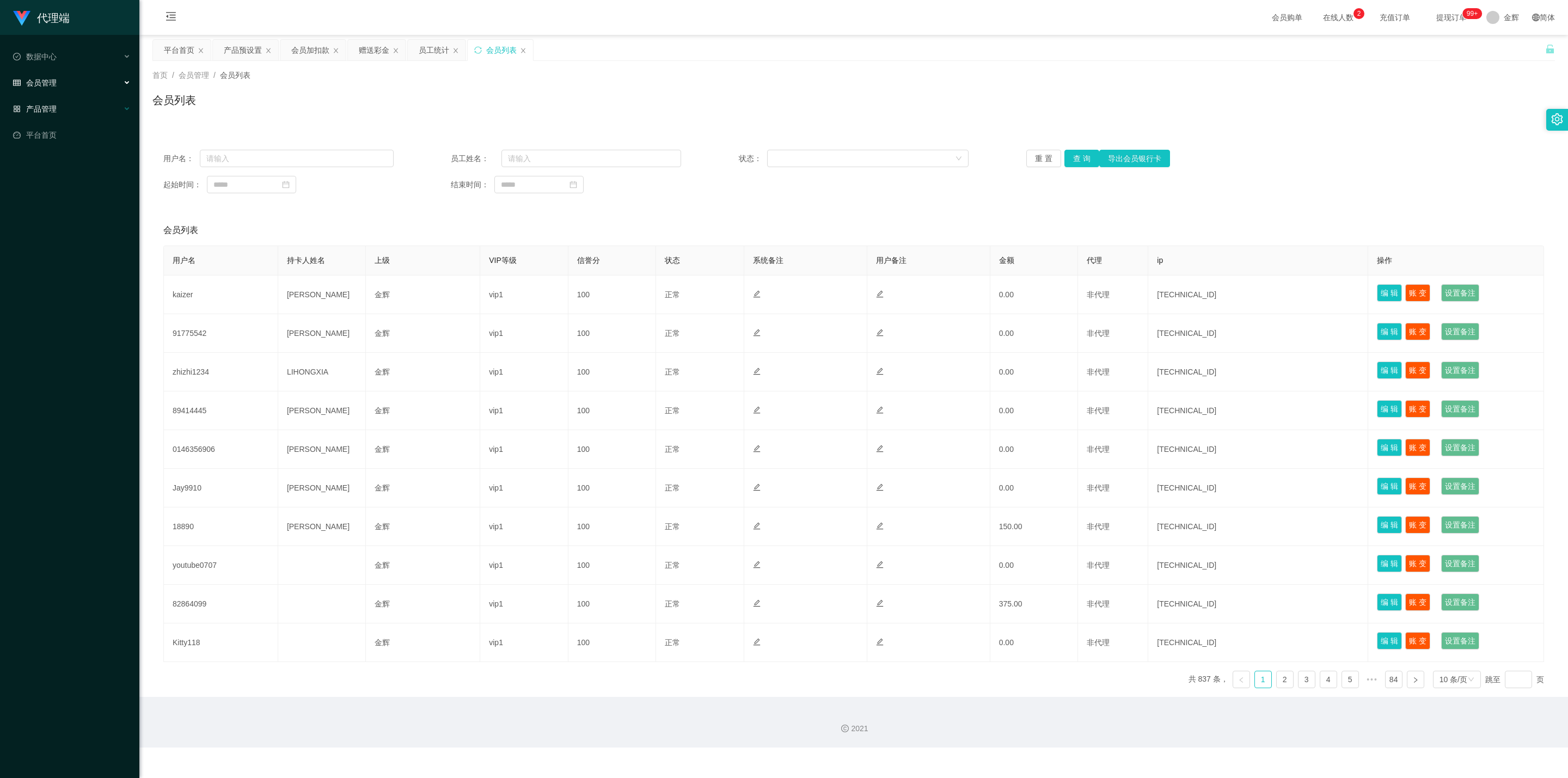
click at [75, 113] on div "产品管理" at bounding box center [69, 109] width 139 height 22
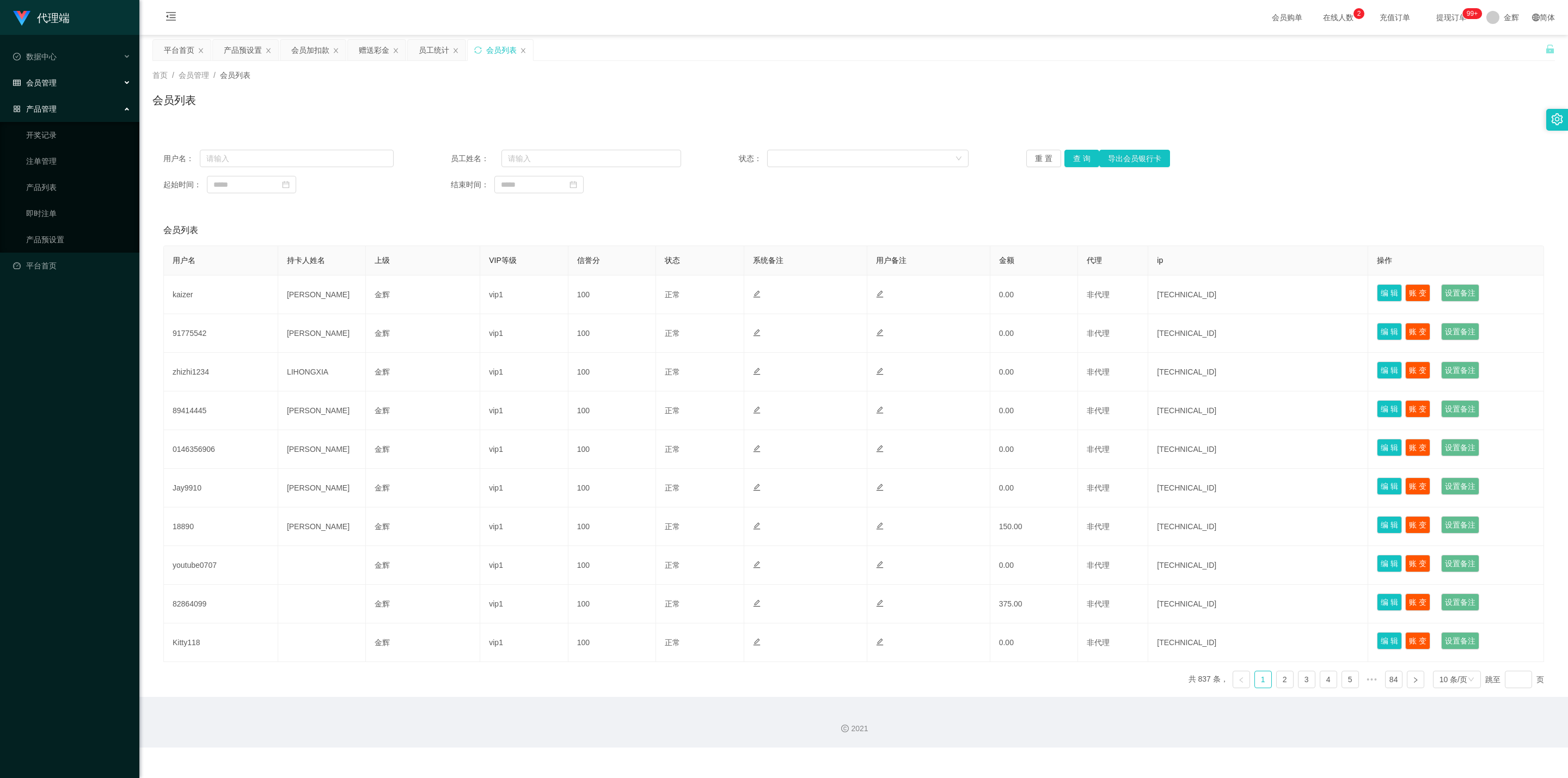
click at [771, 136] on div "用户名： 员工姓名： 状态： 重 置 查 询 导出会员银行卡 起始时间： 结束时间： 会员列表 用户名 持卡人姓名 上级 VIP等级 信誉分 状态 系统备注 …" at bounding box center [853, 411] width 1402 height 572
click at [63, 49] on div "数据中心" at bounding box center [69, 56] width 139 height 22
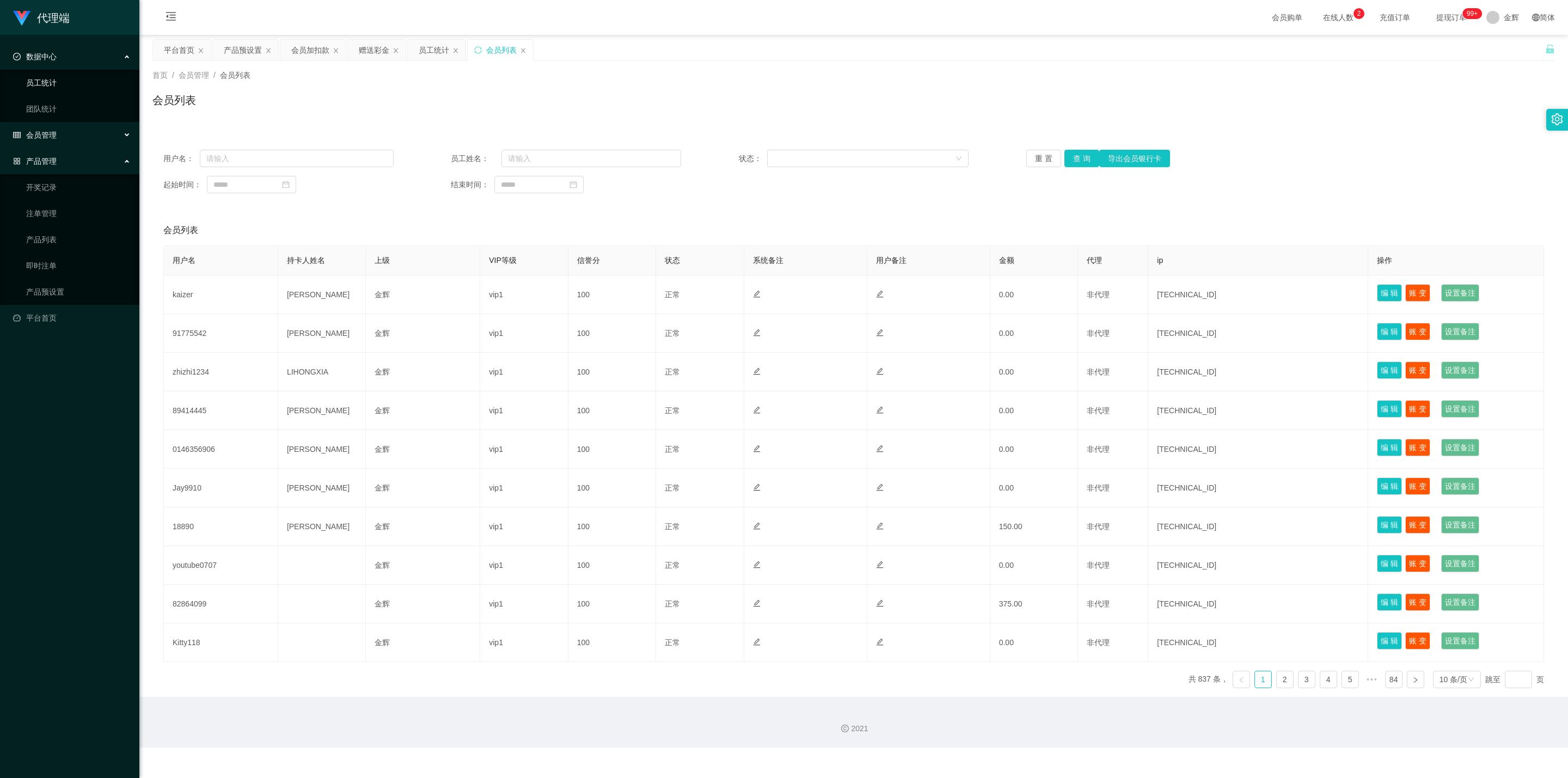
click at [57, 78] on link "员工统计" at bounding box center [78, 82] width 105 height 22
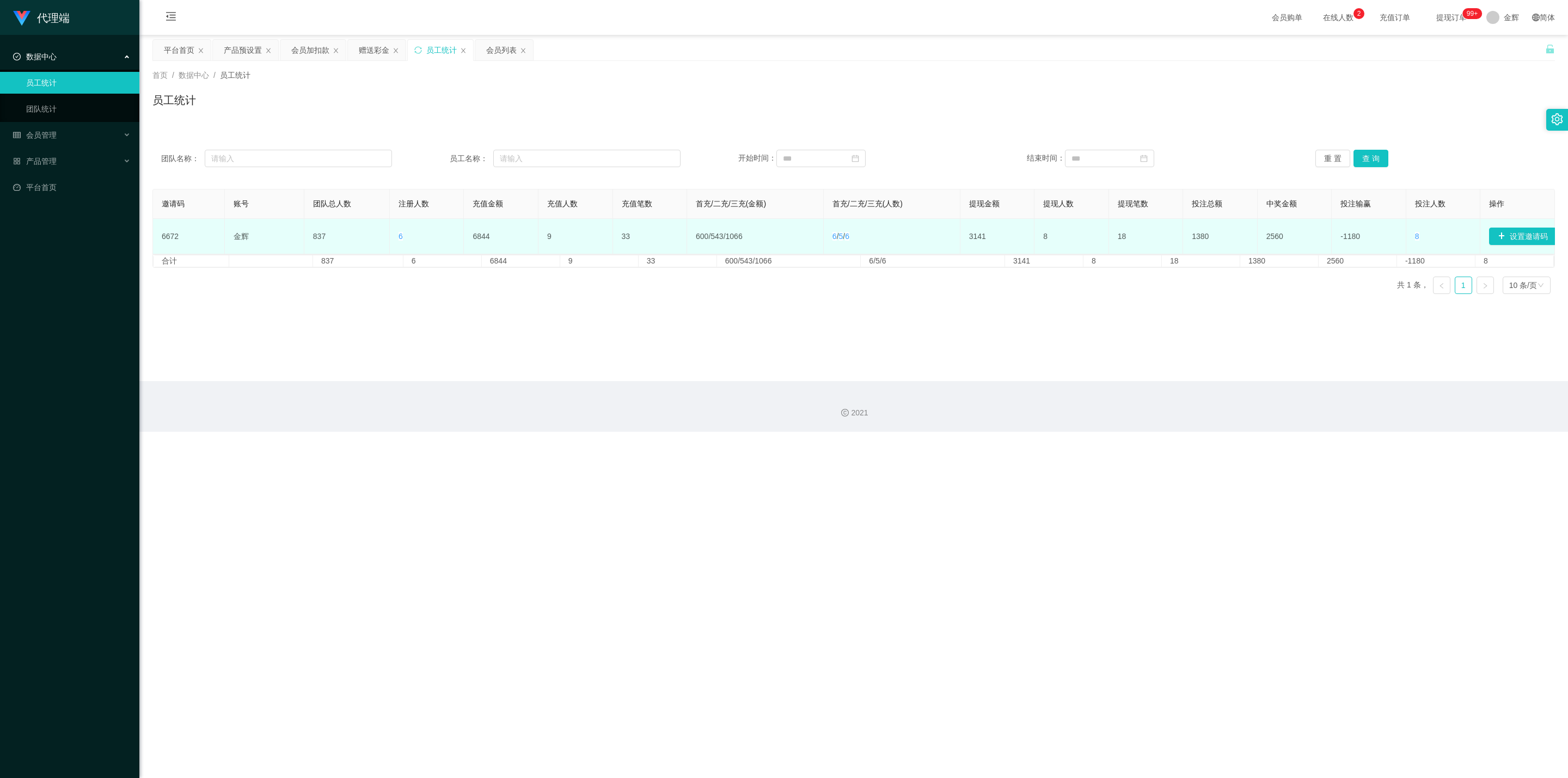
drag, startPoint x: 211, startPoint y: 235, endPoint x: 602, endPoint y: 233, distance: 391.0
click at [215, 235] on td "6672" at bounding box center [189, 237] width 72 height 36
click at [771, 235] on button "设置邀请码" at bounding box center [1522, 236] width 67 height 17
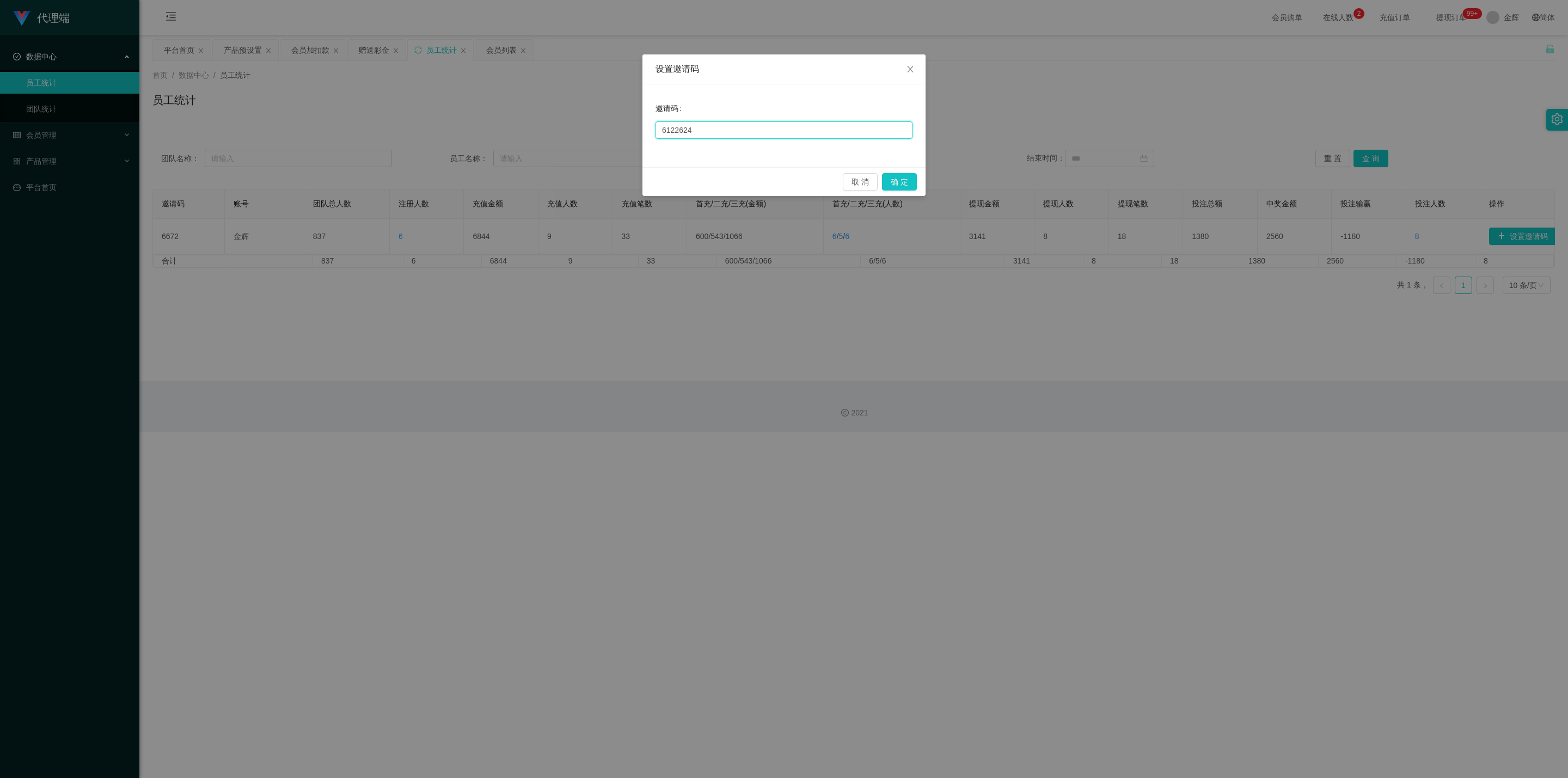
drag, startPoint x: 700, startPoint y: 126, endPoint x: 568, endPoint y: 128, distance: 132.0
click at [632, 126] on div "设置邀请码 邀请码 6122624 取 消 确 定" at bounding box center [784, 389] width 1568 height 778
type input "0008"
click at [771, 181] on button "确 定" at bounding box center [899, 181] width 35 height 17
